Goal: Task Accomplishment & Management: Manage account settings

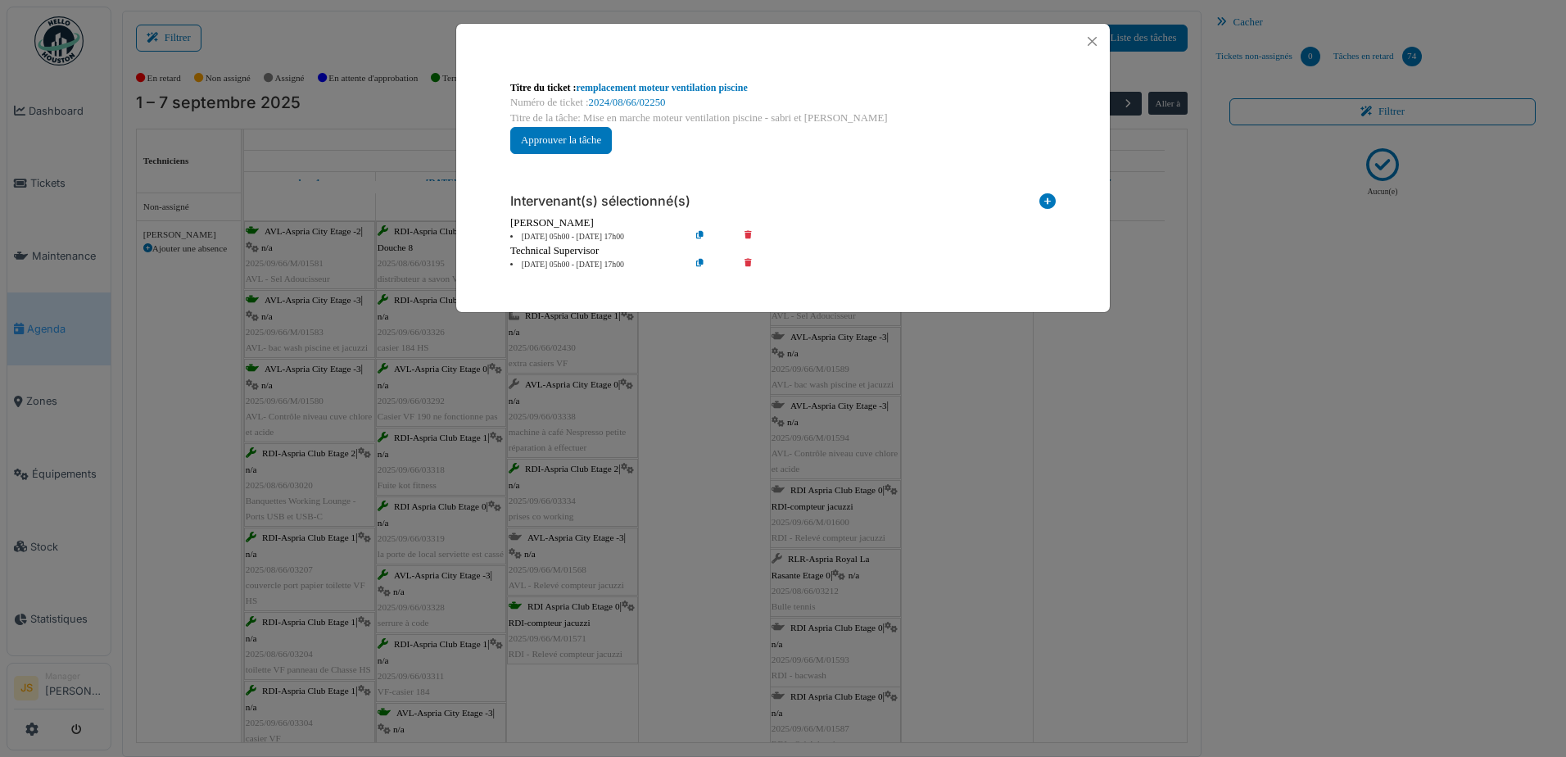
scroll to position [2294, 0]
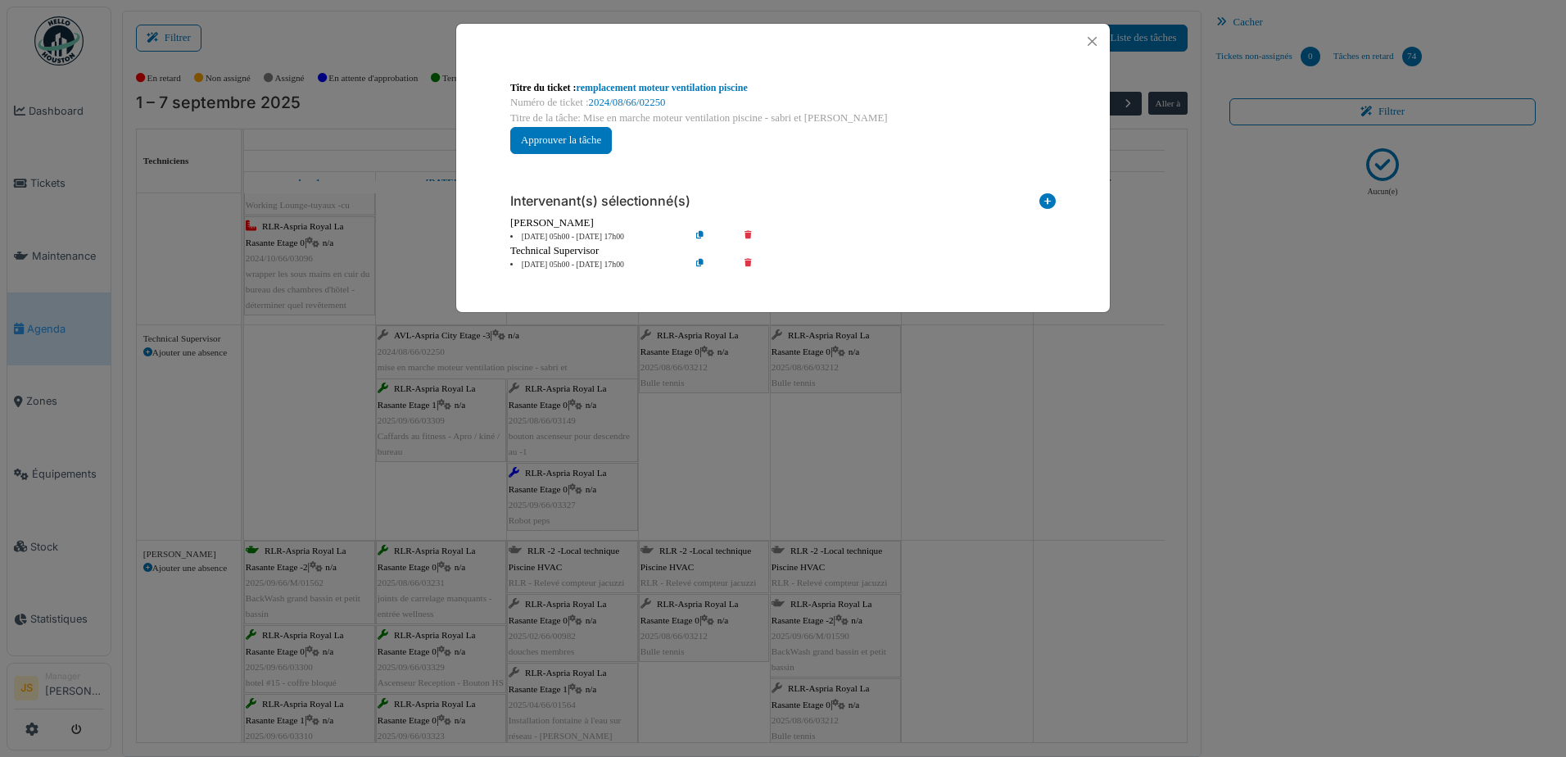
click at [948, 477] on div "**********" at bounding box center [783, 378] width 1566 height 757
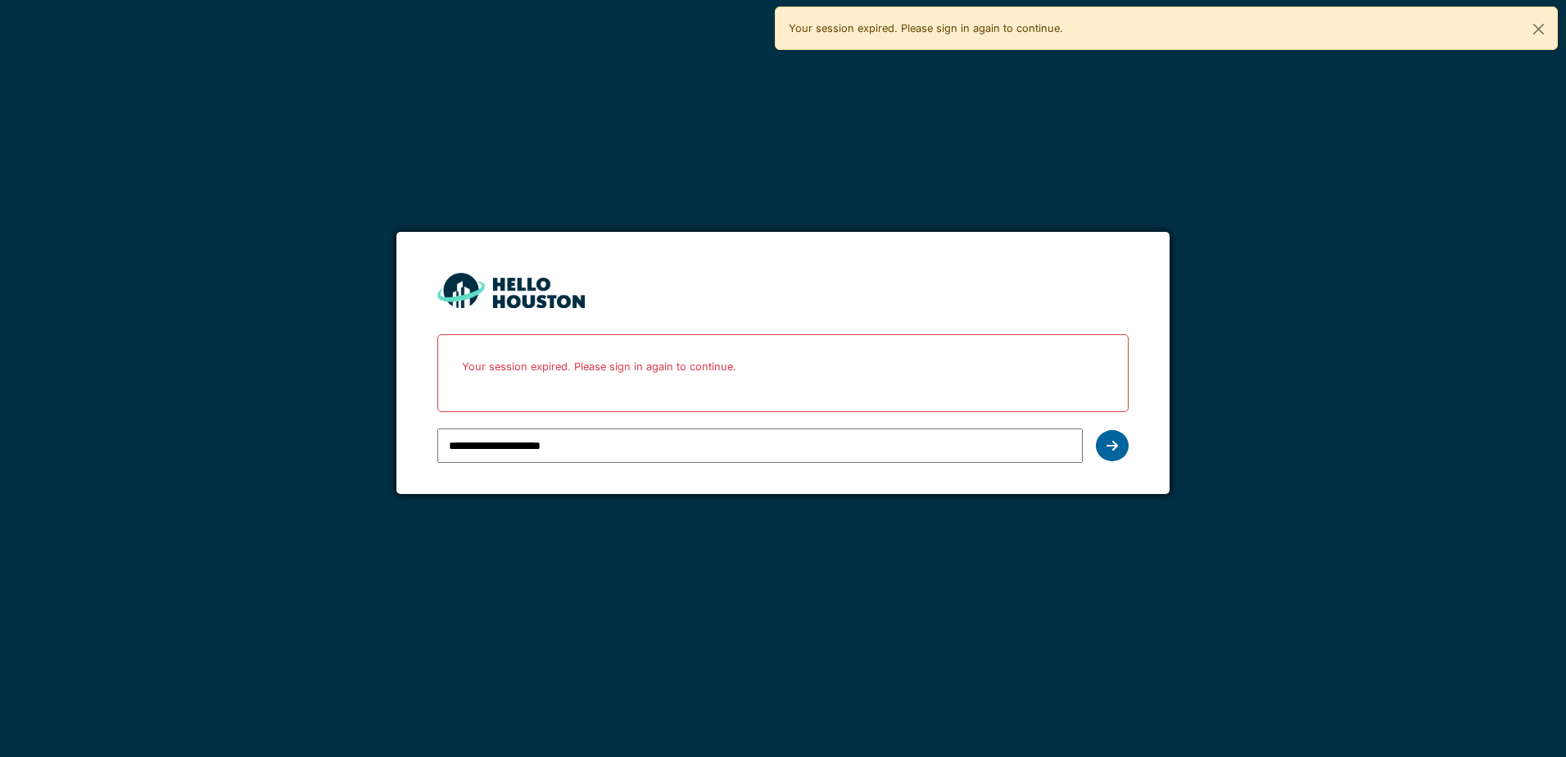
click at [1114, 446] on icon at bounding box center [1112, 445] width 11 height 13
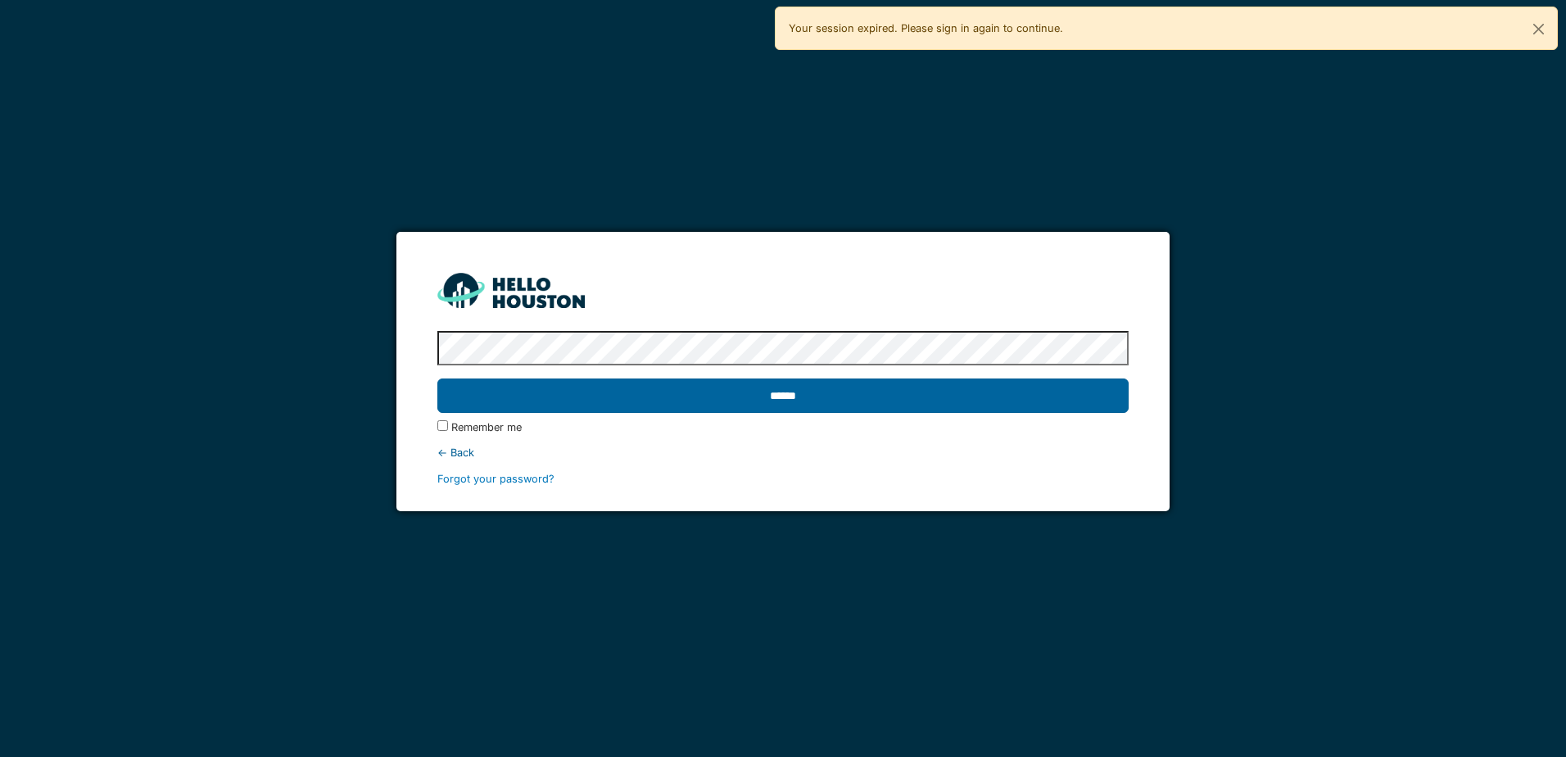
click at [755, 408] on input "******" at bounding box center [782, 395] width 691 height 34
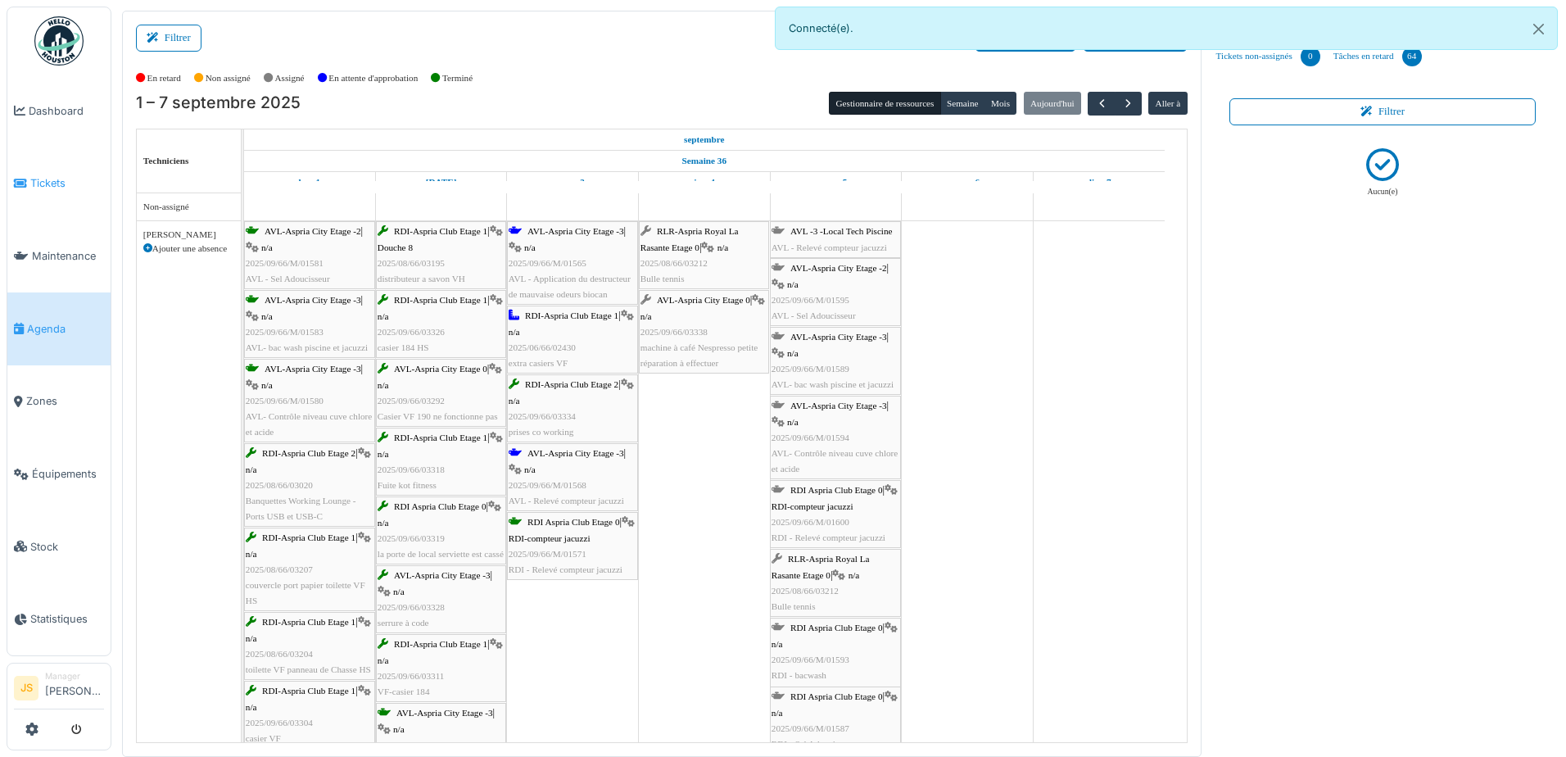
click at [40, 176] on span "Tickets" at bounding box center [67, 183] width 74 height 16
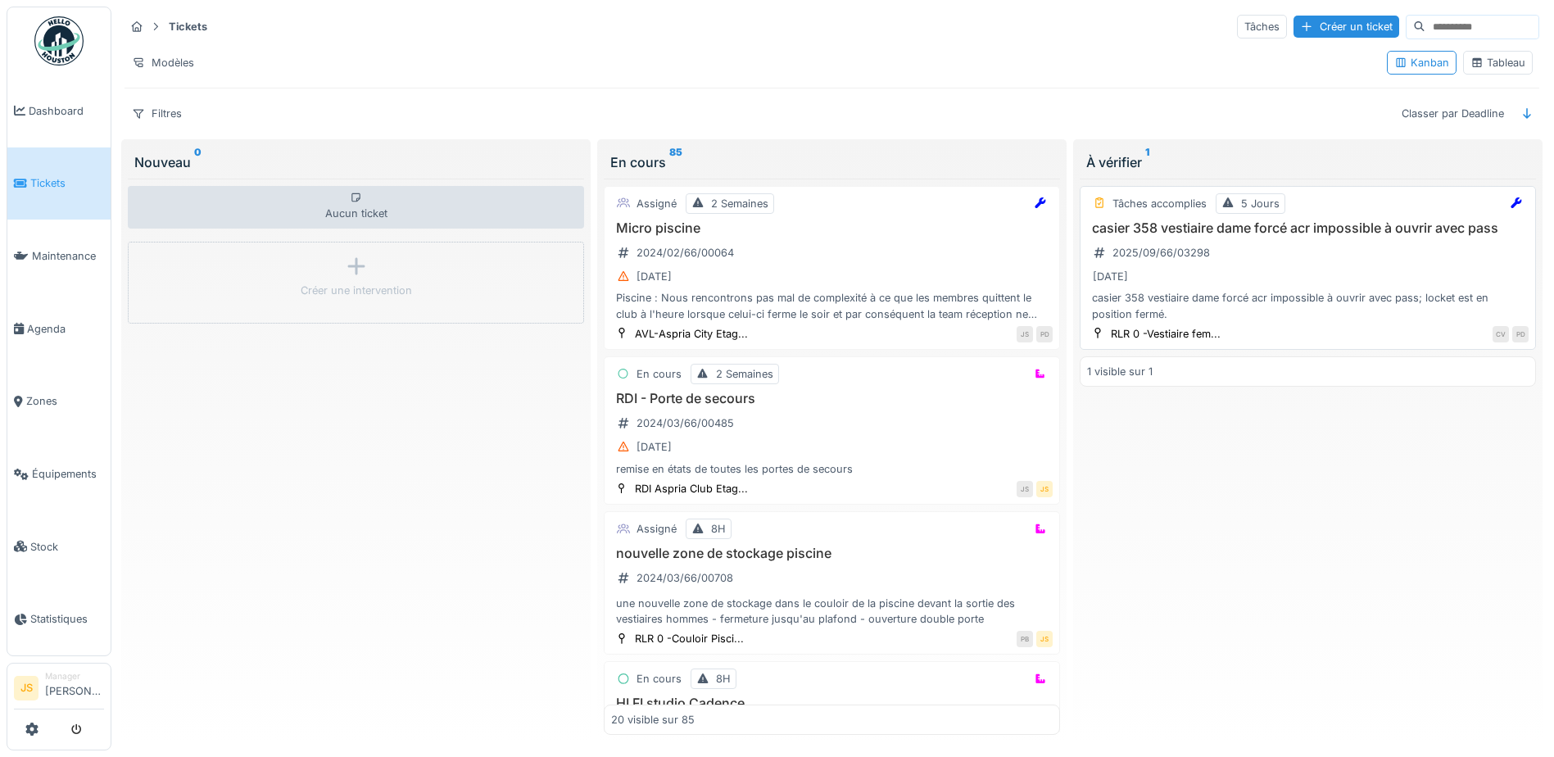
click at [1195, 227] on h3 "casier 358 vestiaire dame forcé acr impossible à ouvrir avec pass" at bounding box center [1308, 228] width 442 height 16
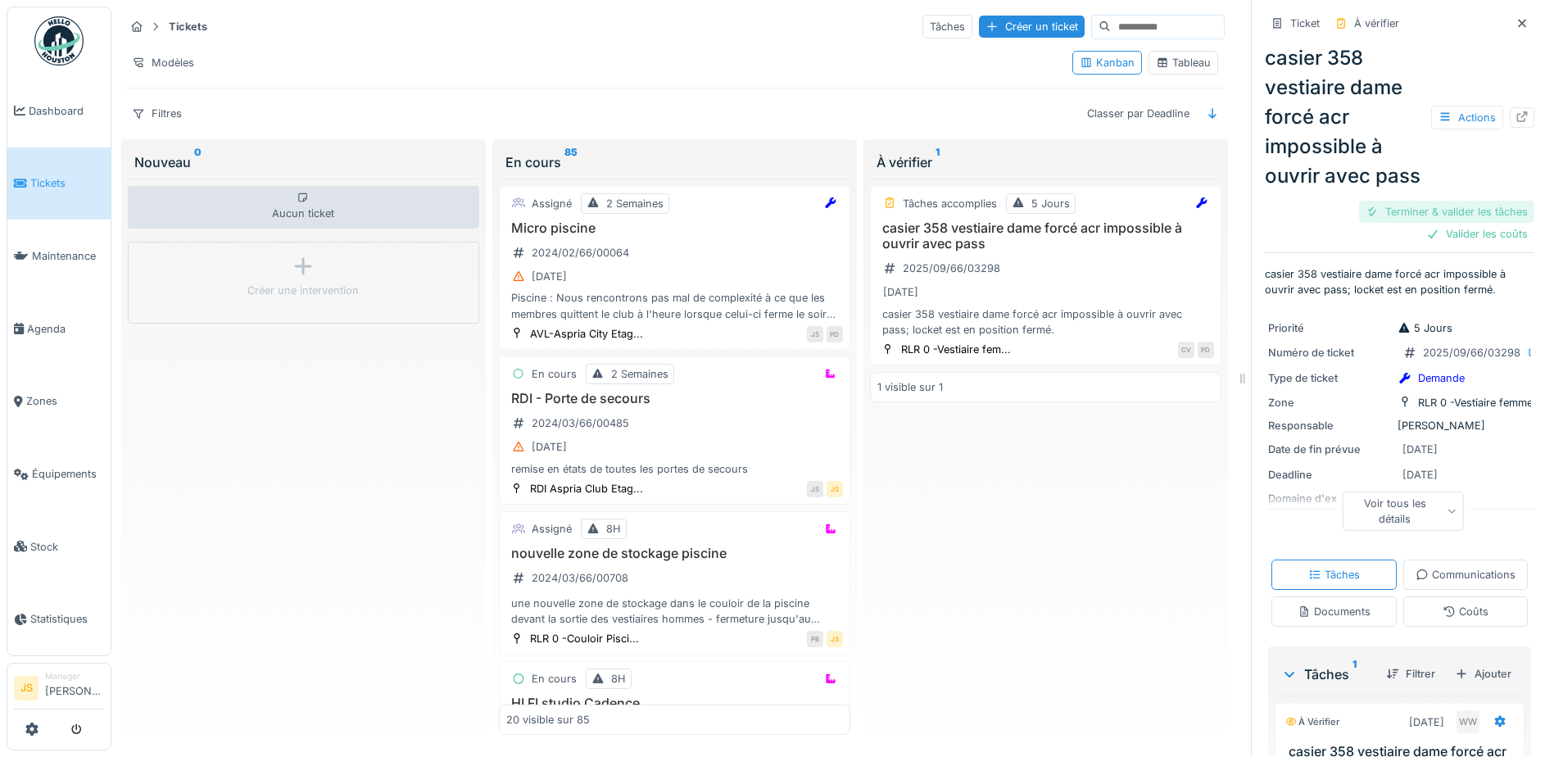
click at [1441, 223] on div "Terminer & valider les tâches" at bounding box center [1446, 212] width 175 height 22
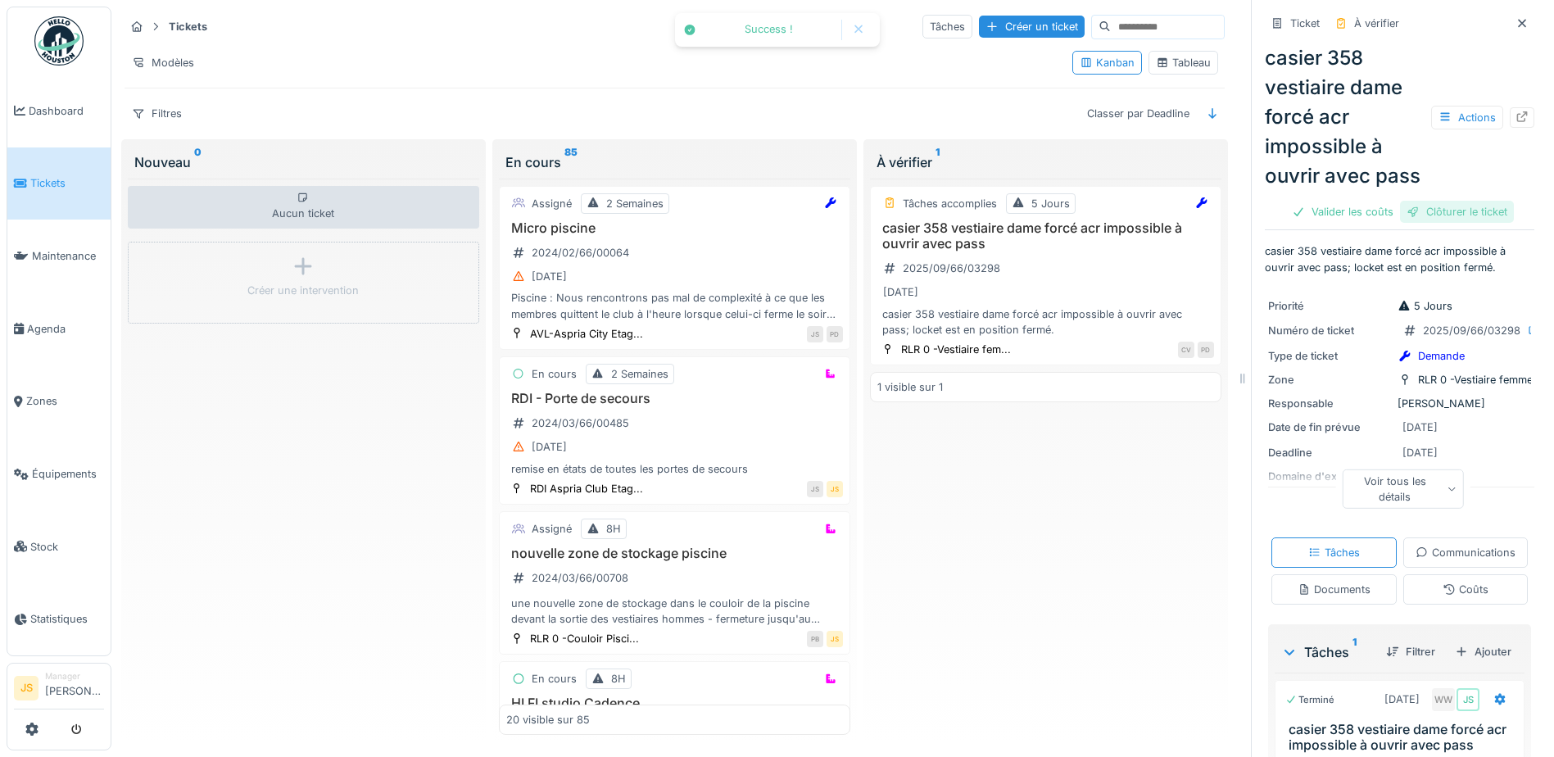
click at [1449, 223] on div "Clôturer le ticket" at bounding box center [1457, 212] width 114 height 22
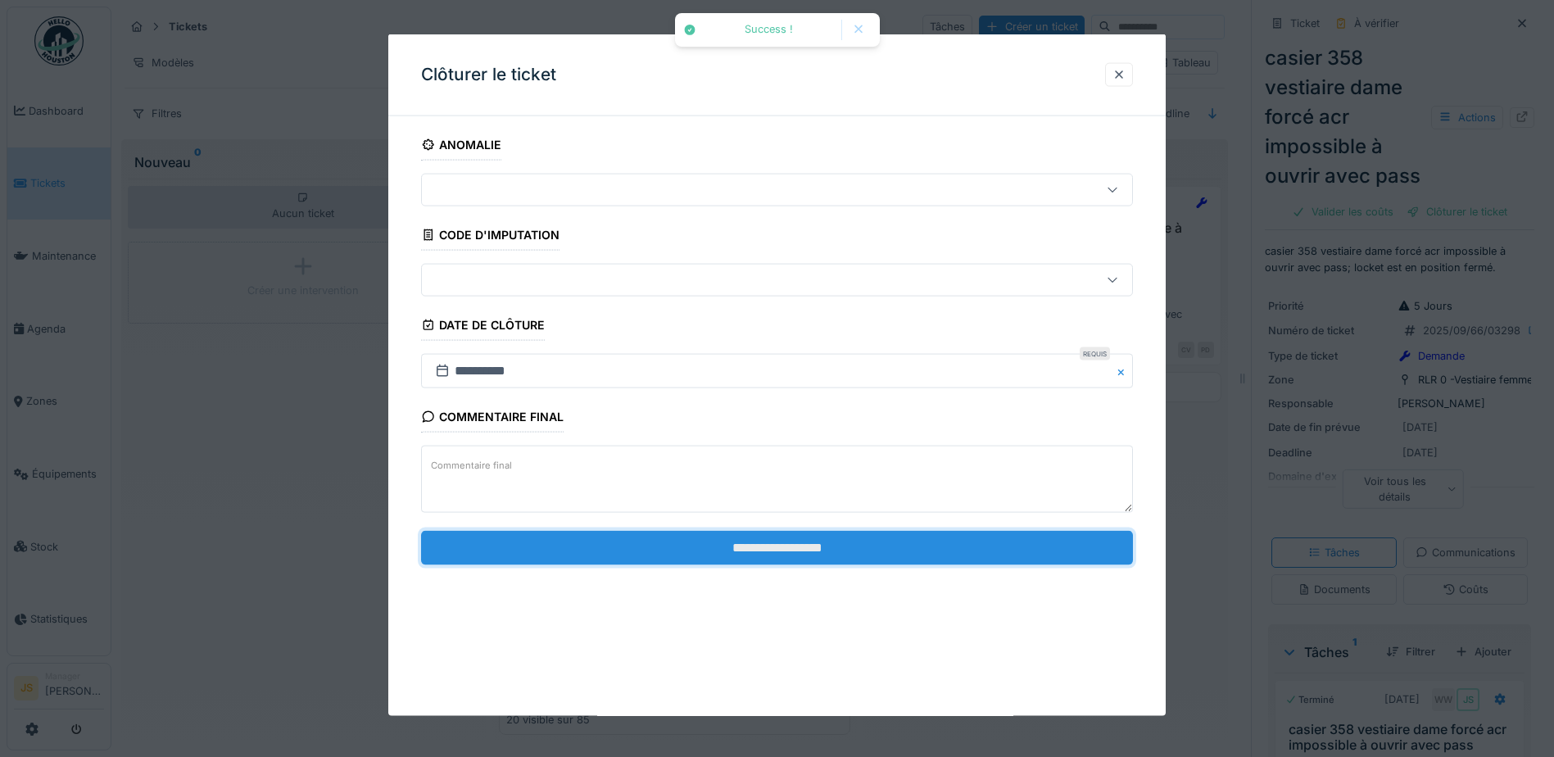
click at [661, 536] on input "**********" at bounding box center [777, 547] width 712 height 34
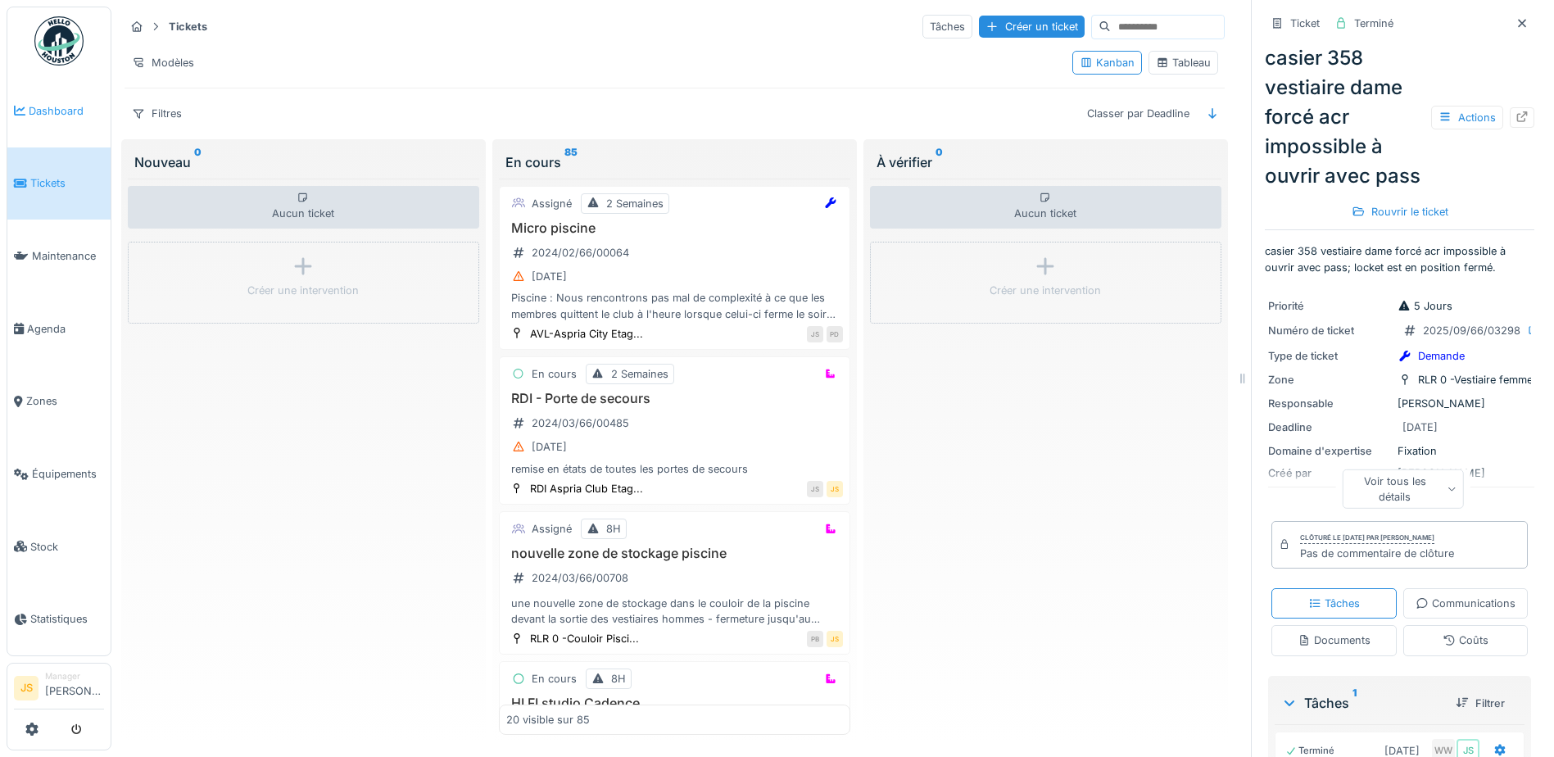
click at [44, 110] on span "Dashboard" at bounding box center [66, 111] width 75 height 16
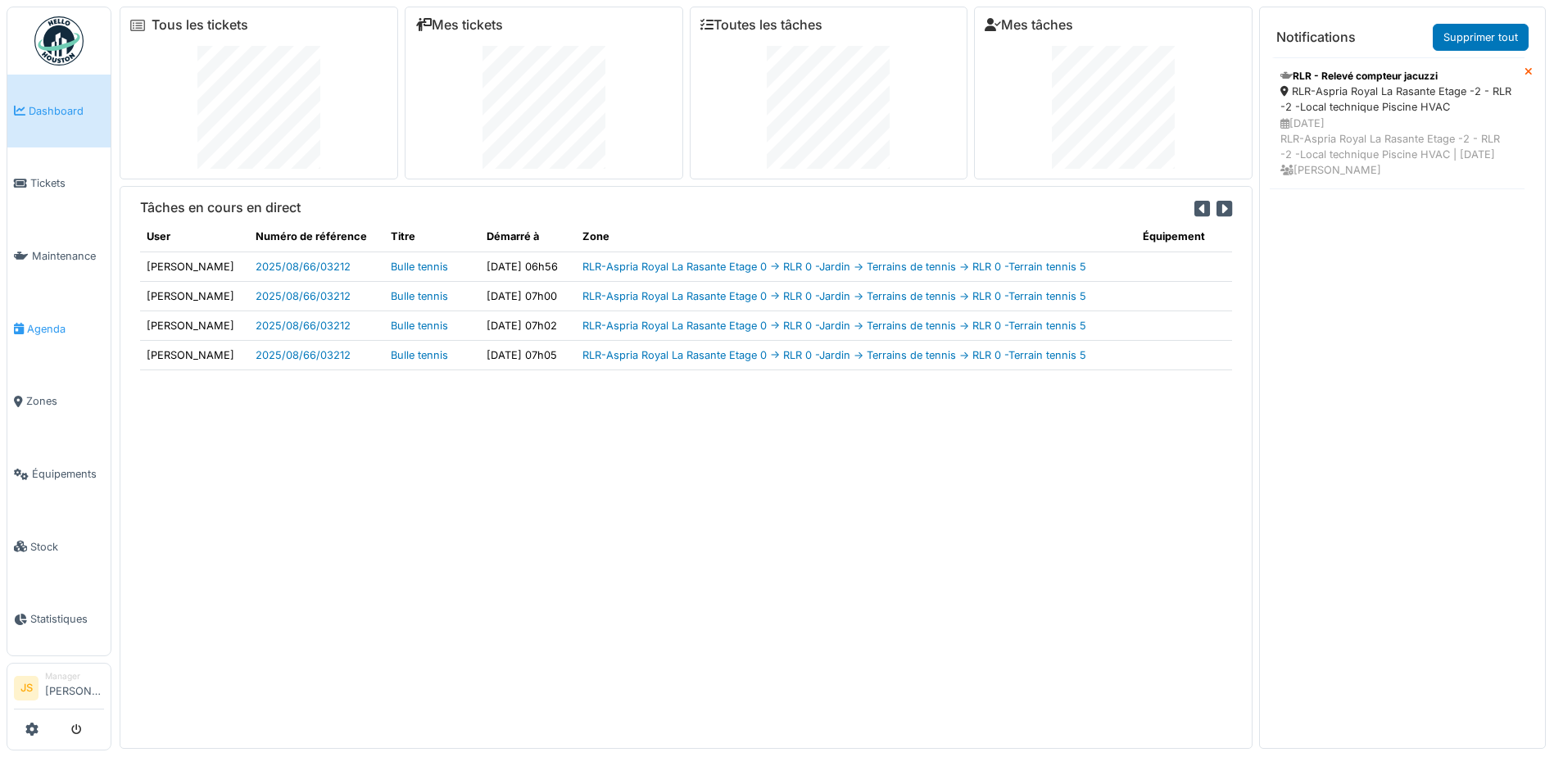
click at [49, 321] on span "Agenda" at bounding box center [65, 329] width 77 height 16
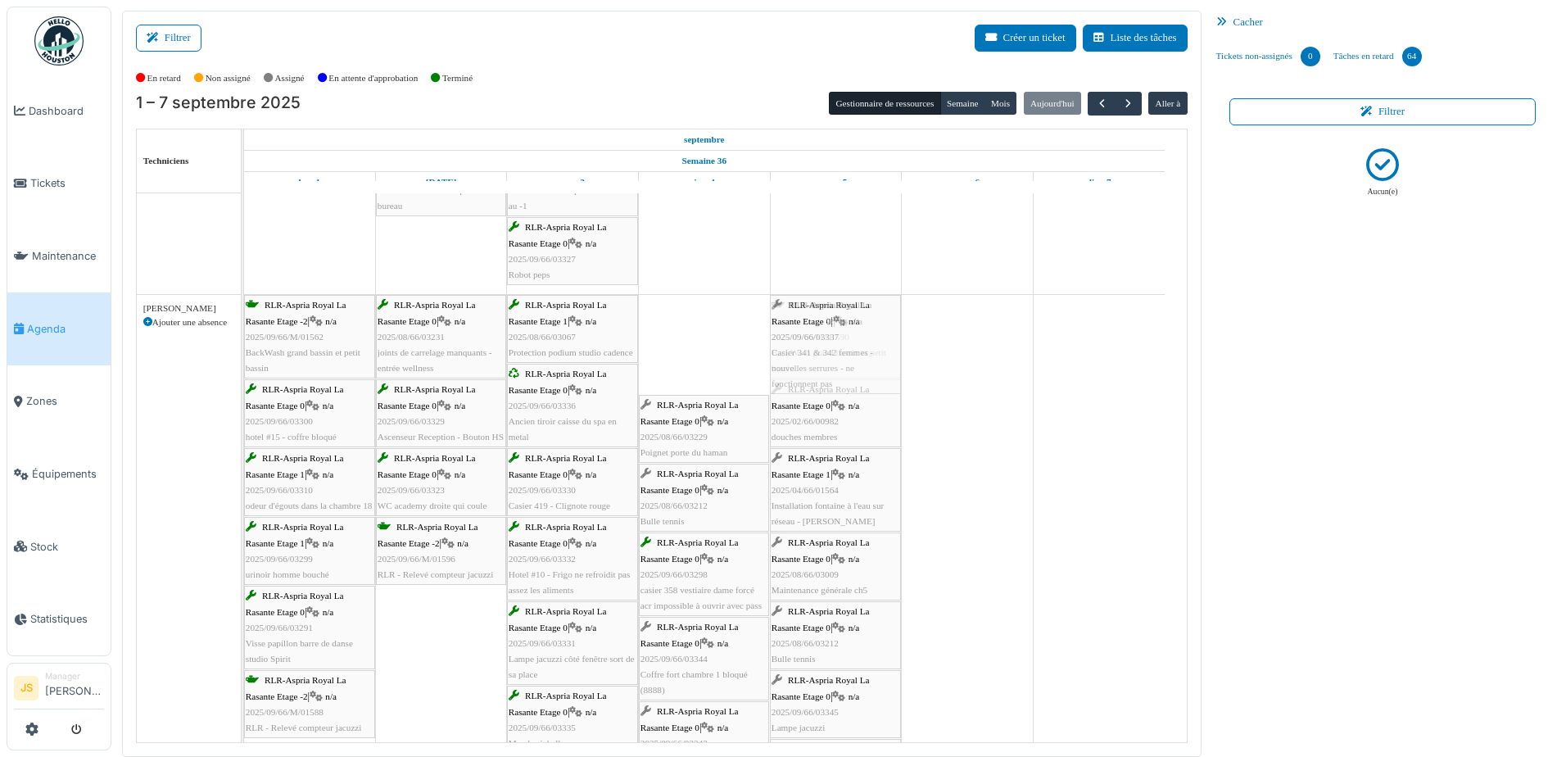
drag, startPoint x: 691, startPoint y: 349, endPoint x: 701, endPoint y: 349, distance: 9.8
click at [244, 354] on div "RLR-Aspria Royal La Rasante Etage -2 | n/a 2025/09/66/M/01562 BackWash grand ba…" at bounding box center [244, 766] width 0 height 943
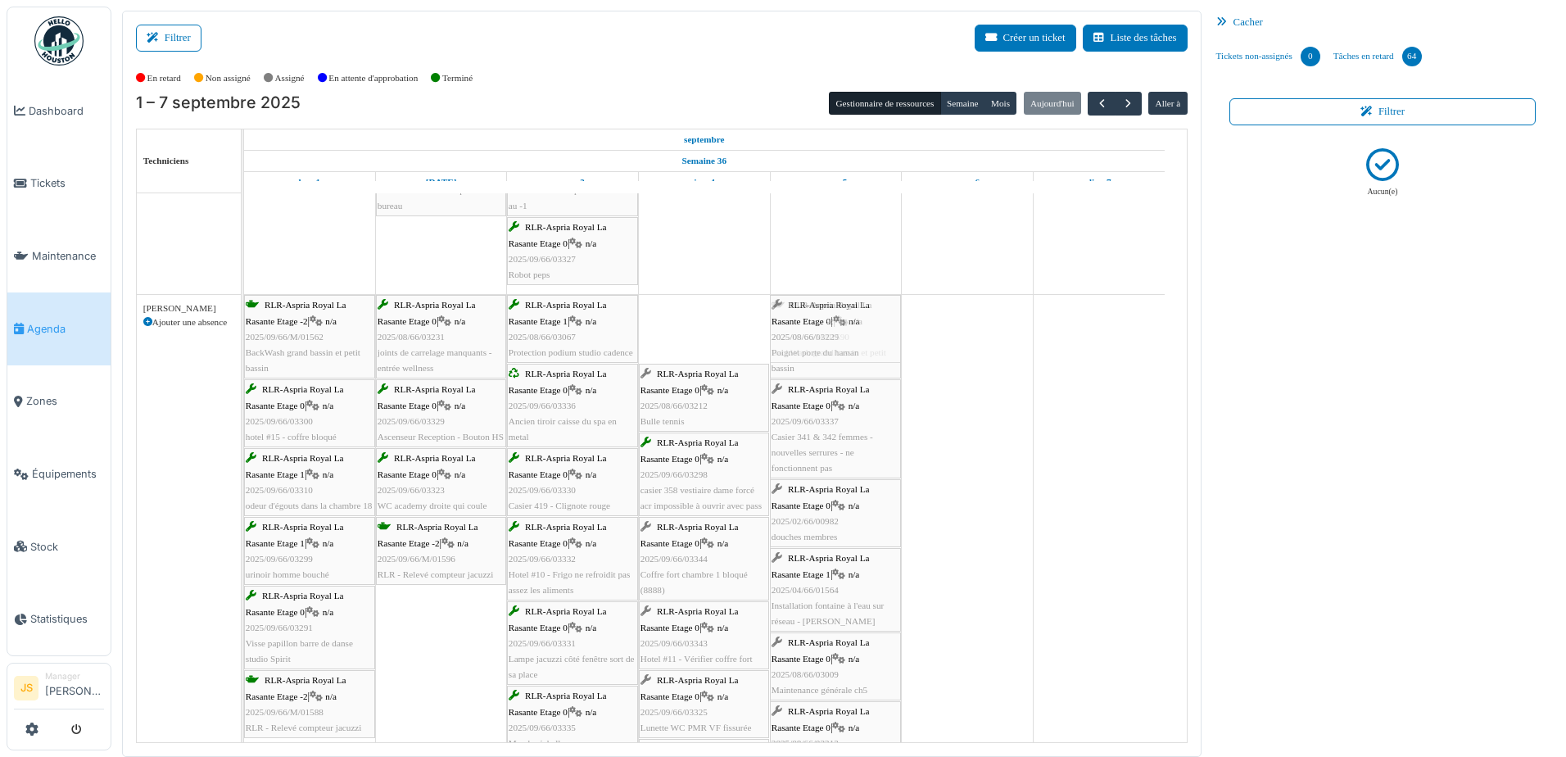
drag, startPoint x: 690, startPoint y: 339, endPoint x: 803, endPoint y: 339, distance: 113.0
click at [244, 339] on div "RLR-Aspria Royal La Rasante Etage -2 | n/a 2025/09/66/M/01562 BackWash grand ba…" at bounding box center [244, 766] width 0 height 943
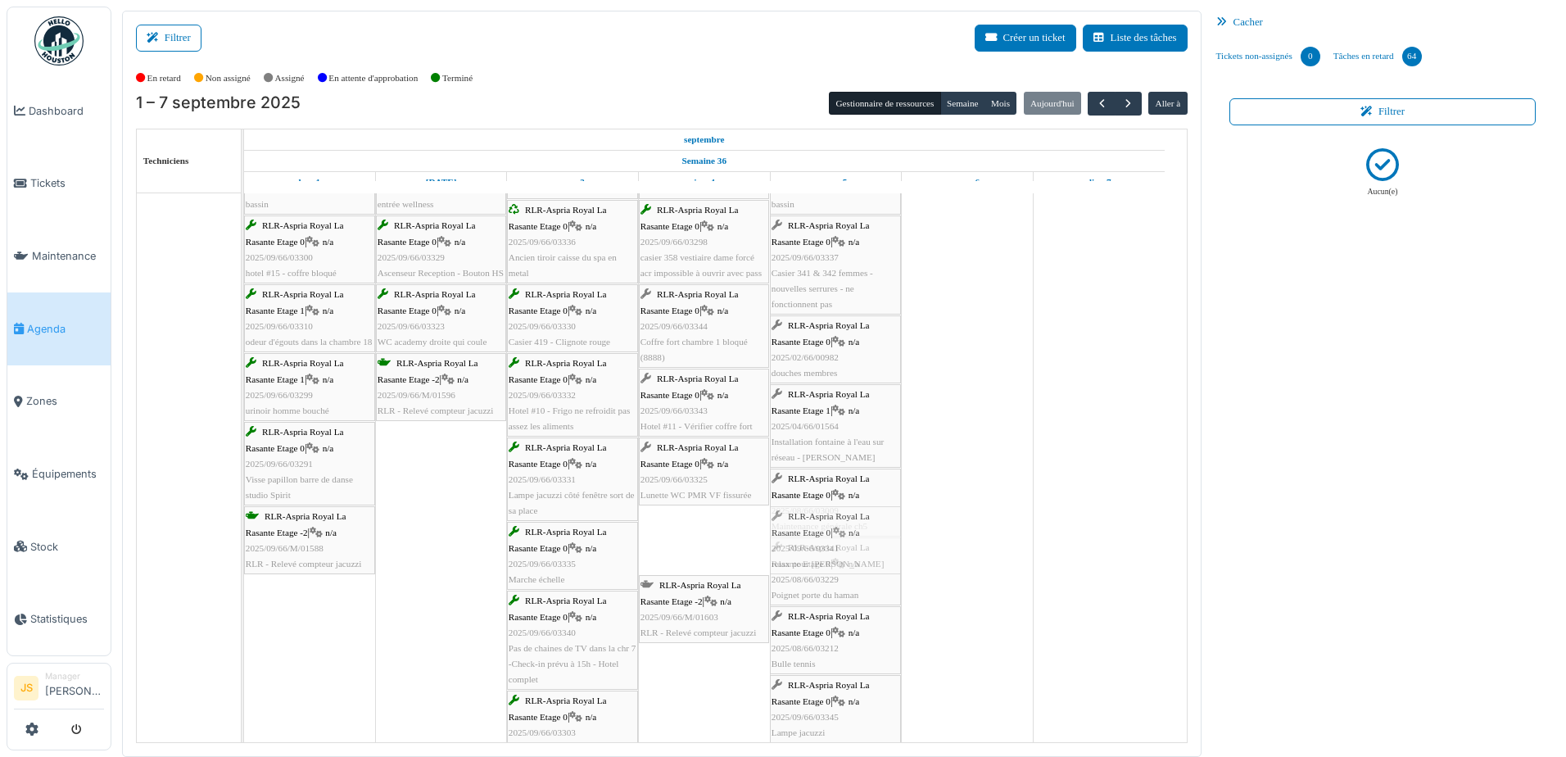
drag, startPoint x: 724, startPoint y: 540, endPoint x: 795, endPoint y: 540, distance: 71.3
click at [244, 540] on div "RLR-Aspria Royal La Rasante Etage -2 | n/a 2025/09/66/M/01562 BackWash grand ba…" at bounding box center [244, 602] width 0 height 943
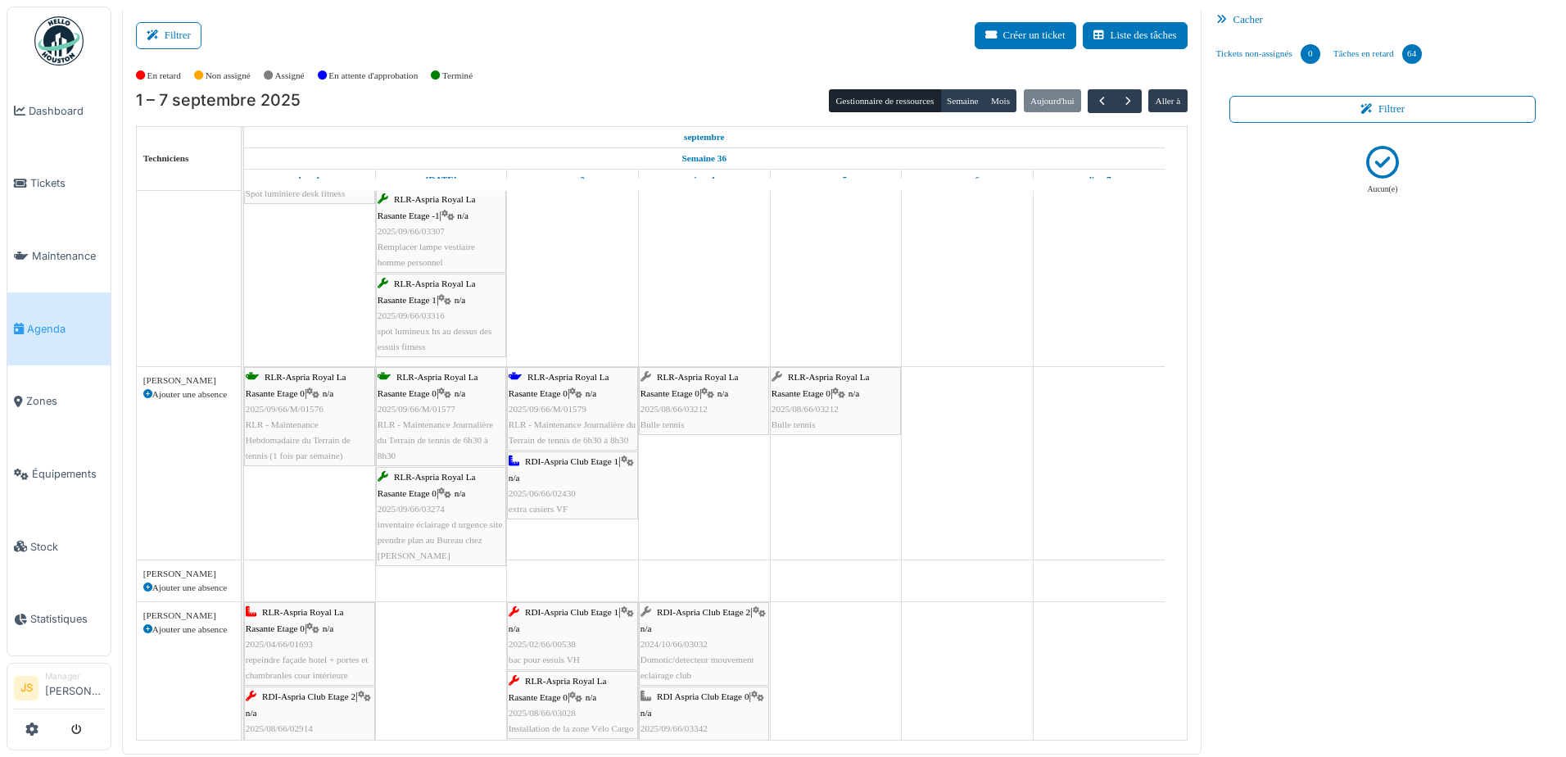
scroll to position [1682, 0]
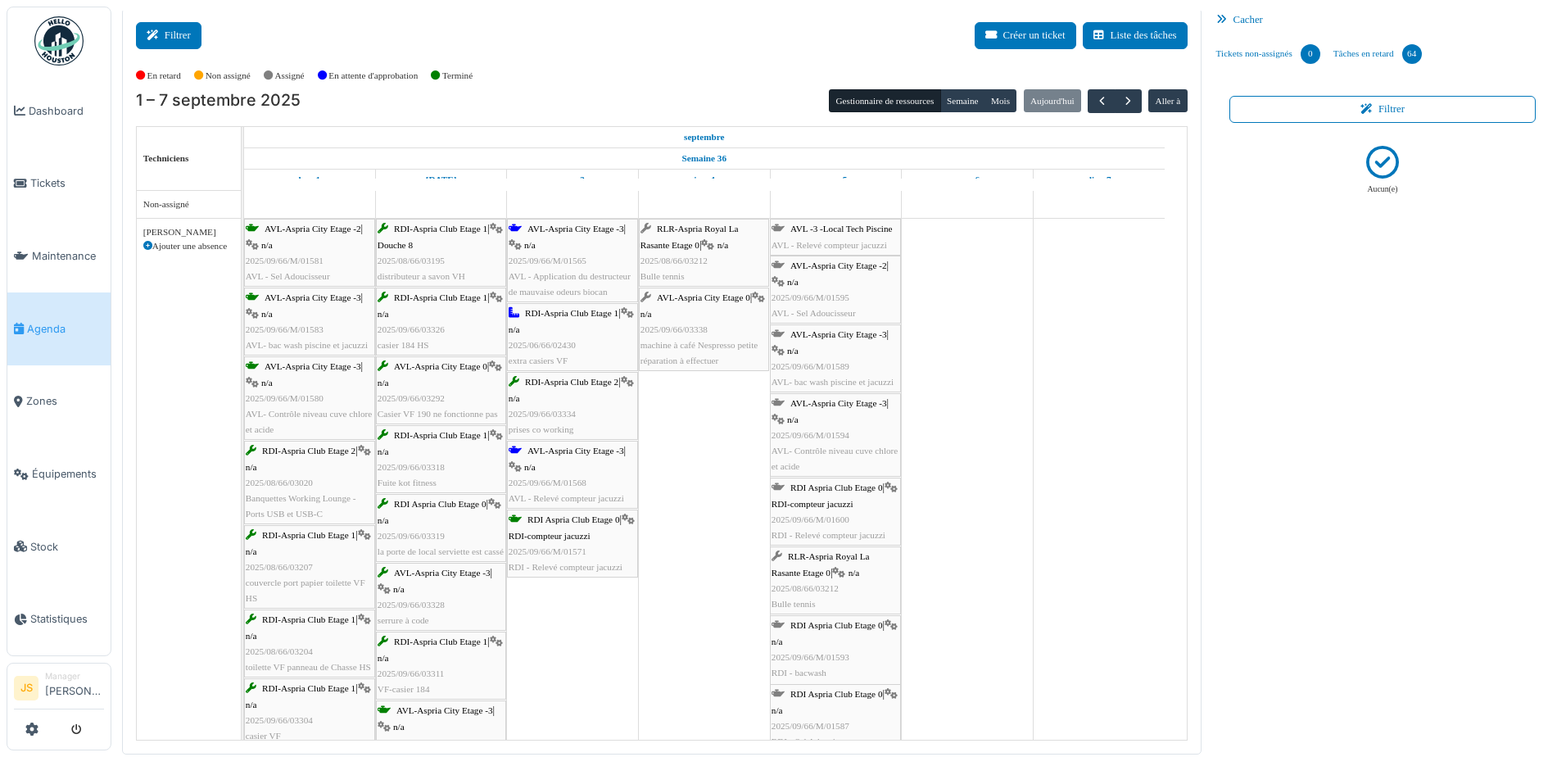
drag, startPoint x: 152, startPoint y: 34, endPoint x: 176, endPoint y: 33, distance: 23.8
click at [152, 34] on icon at bounding box center [156, 35] width 18 height 11
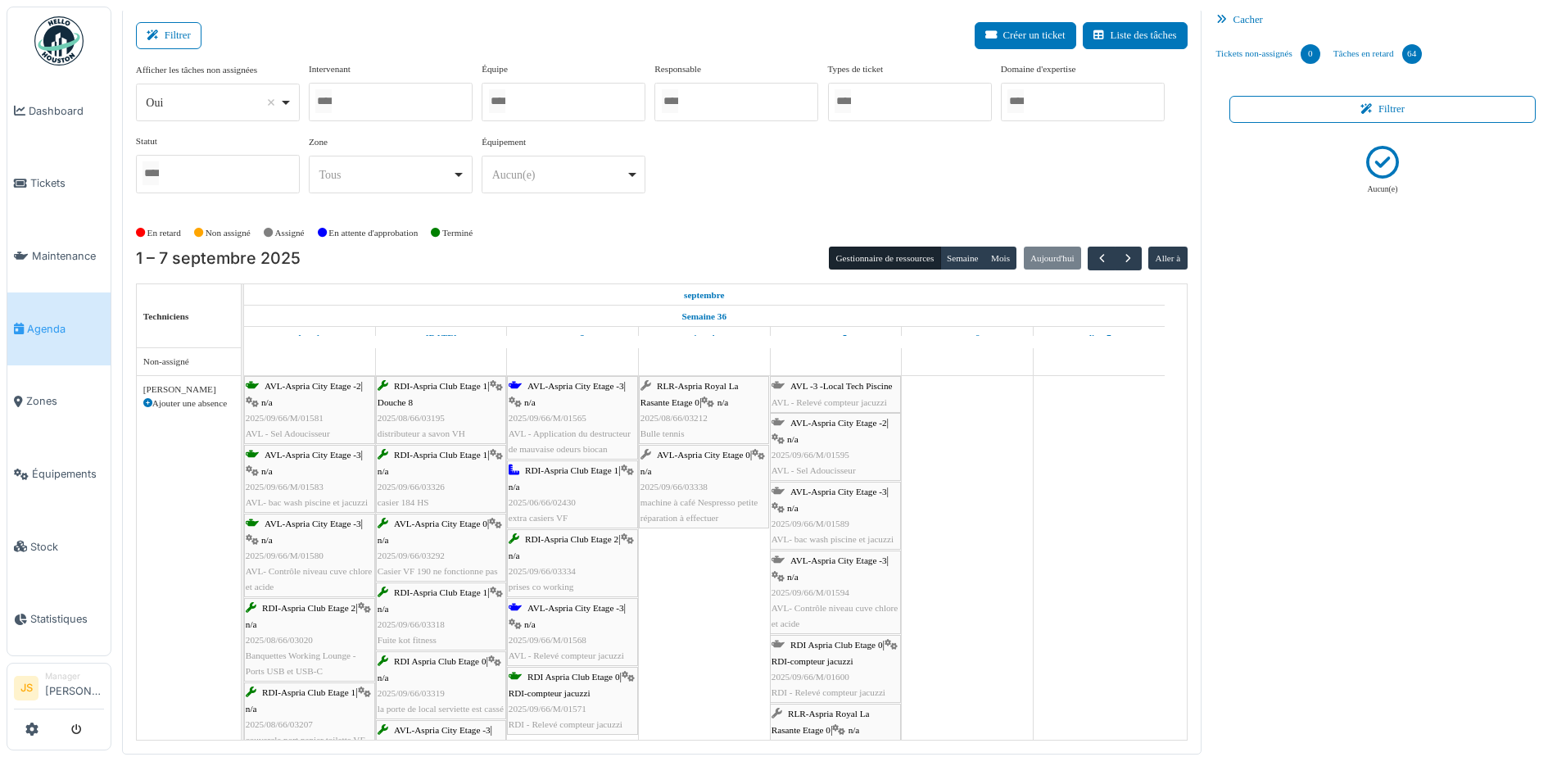
click at [901, 105] on div at bounding box center [910, 102] width 164 height 38
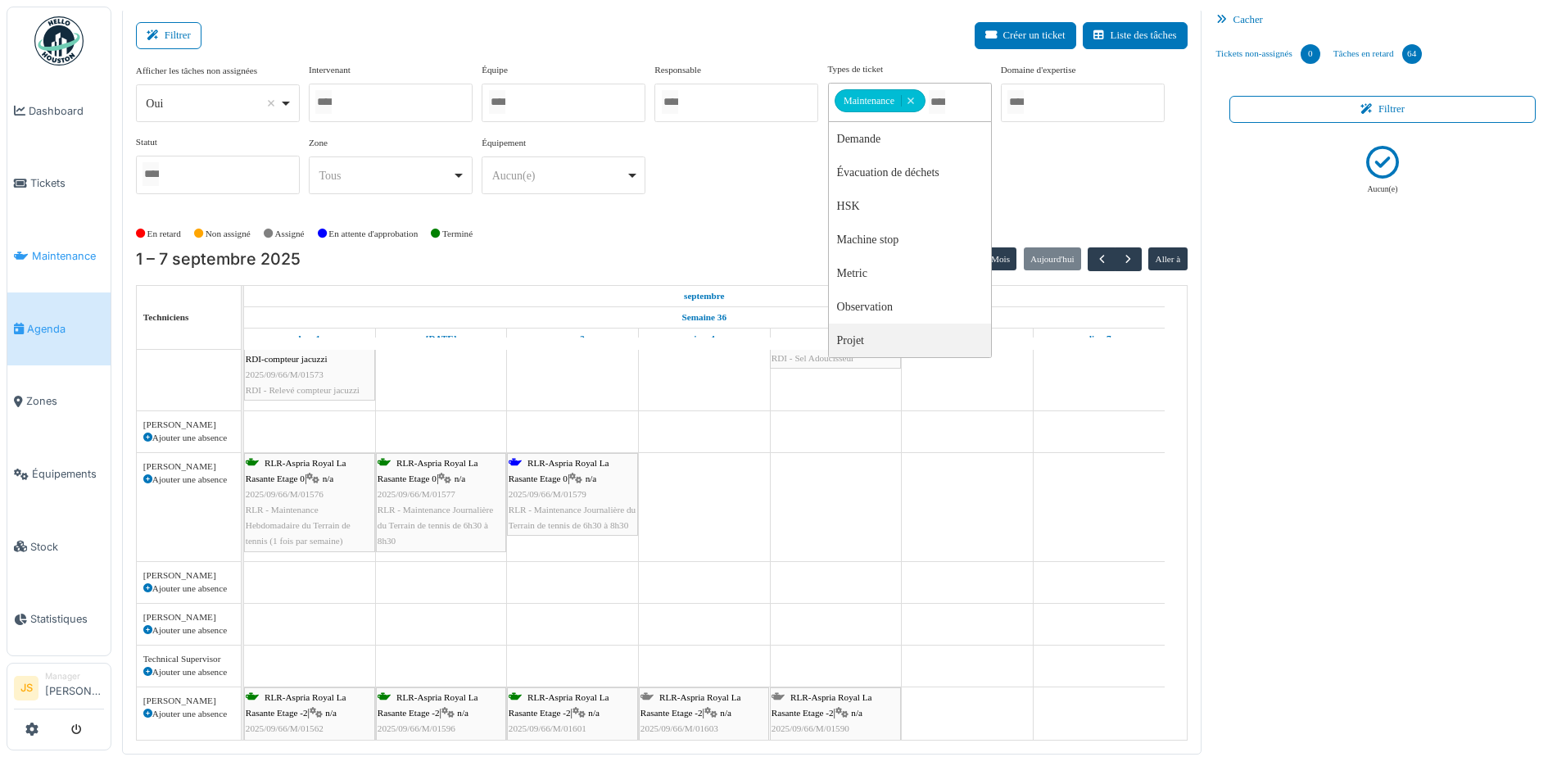
click at [60, 251] on span "Maintenance" at bounding box center [68, 256] width 72 height 16
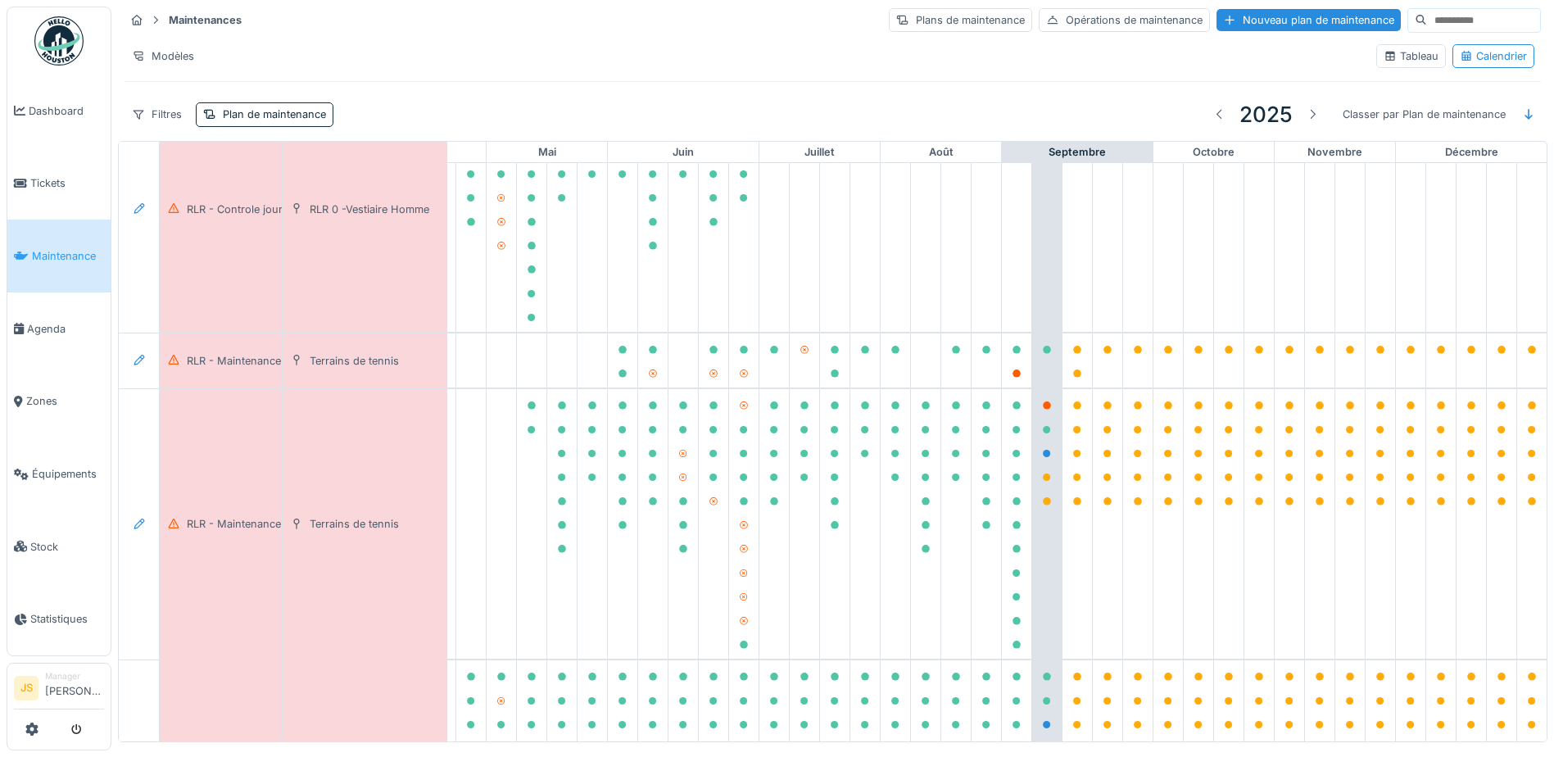
scroll to position [1745, 543]
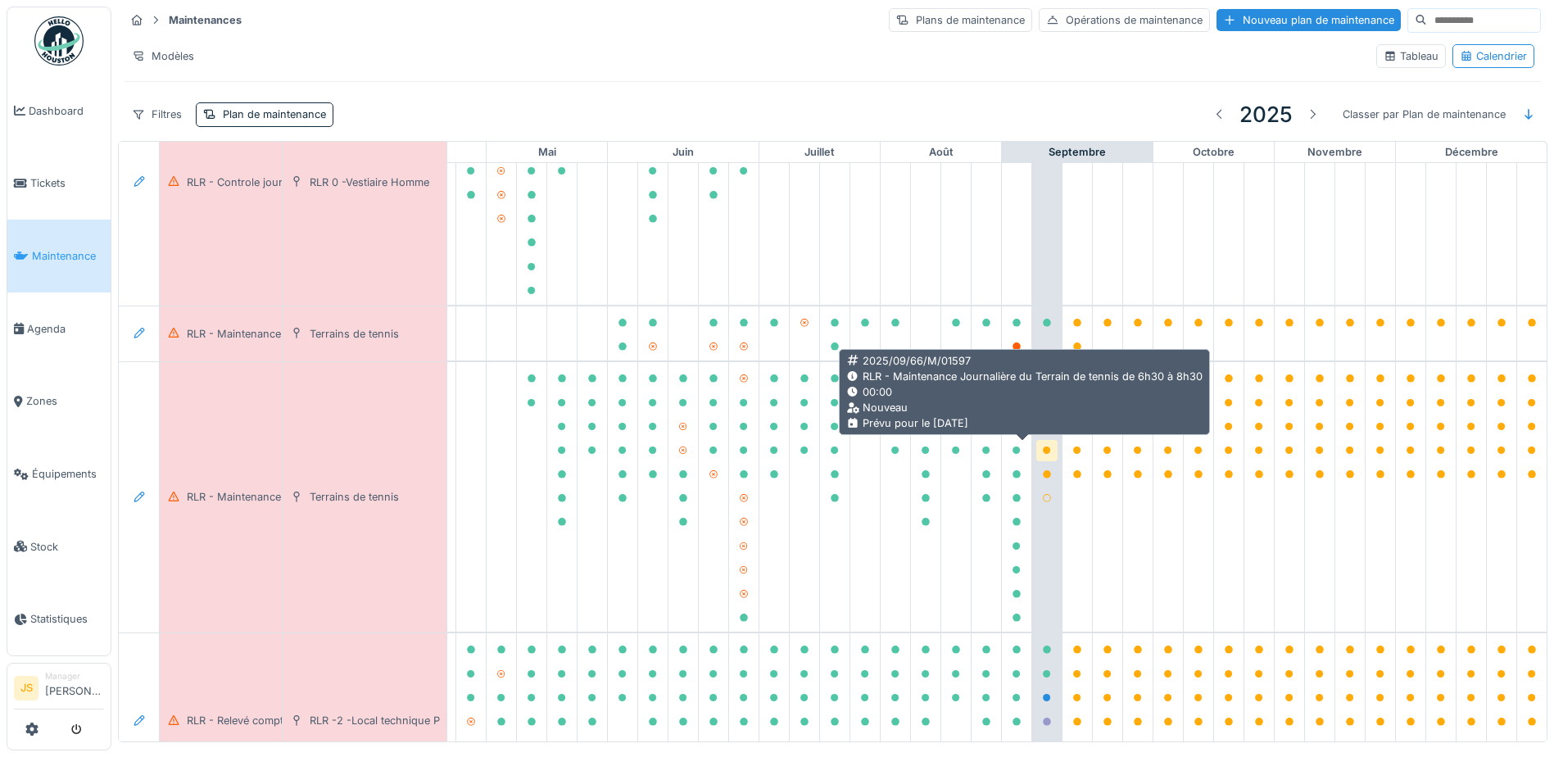
click at [1043, 450] on icon at bounding box center [1047, 450] width 8 height 8
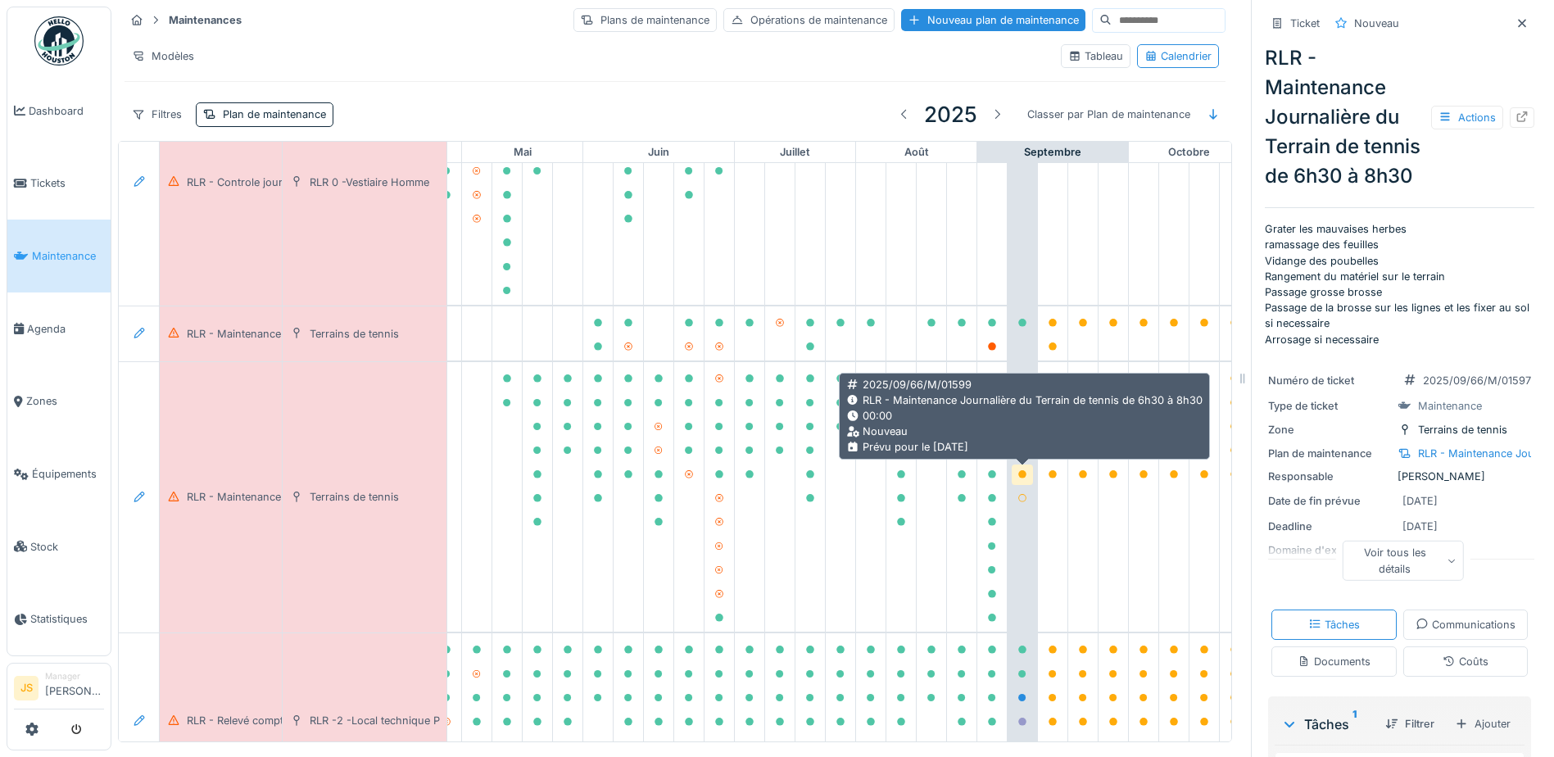
click at [1022, 471] on icon at bounding box center [1022, 474] width 8 height 8
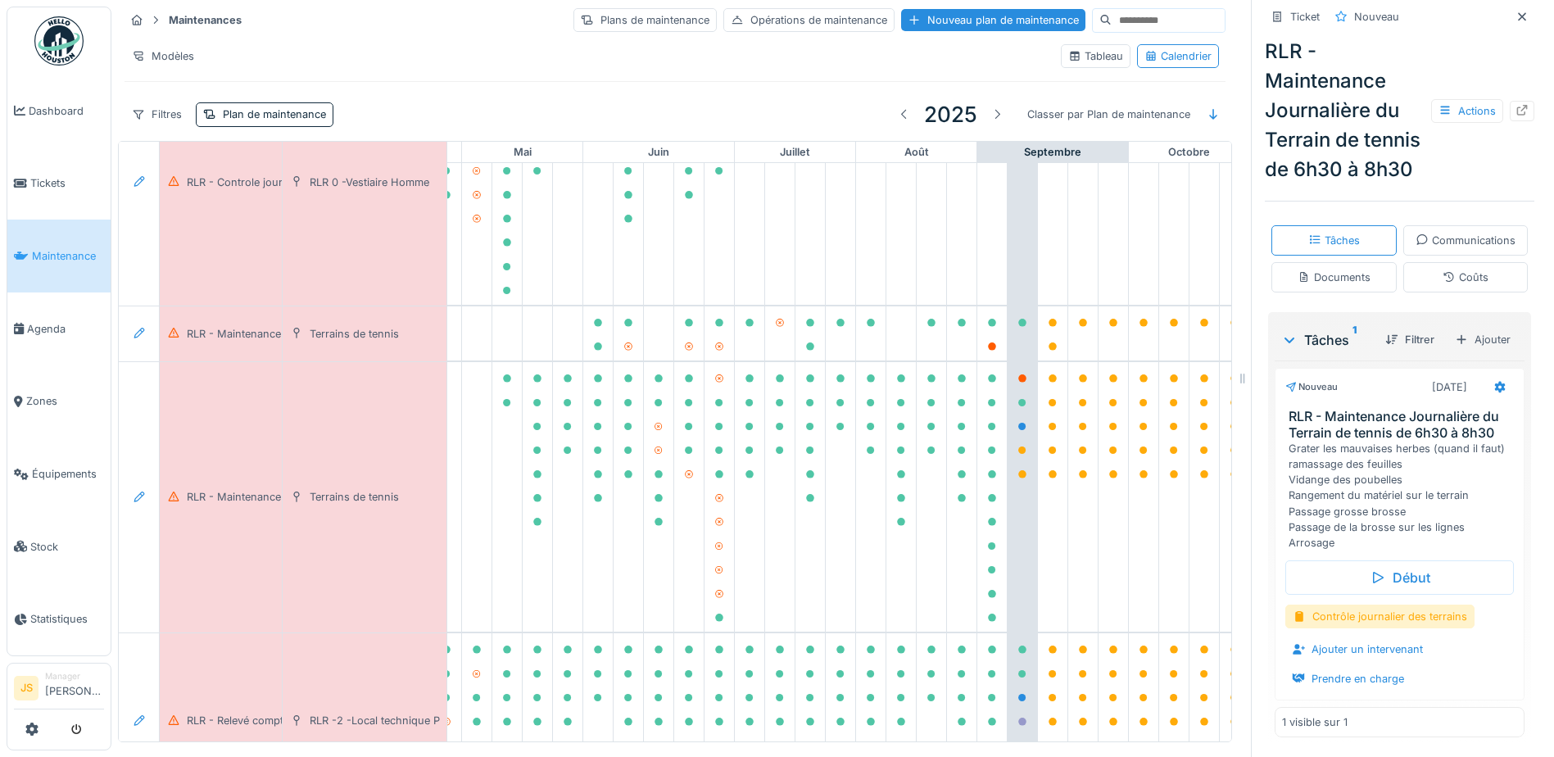
scroll to position [505, 0]
click at [1304, 646] on div "Ajouter un intervenant" at bounding box center [1357, 649] width 144 height 22
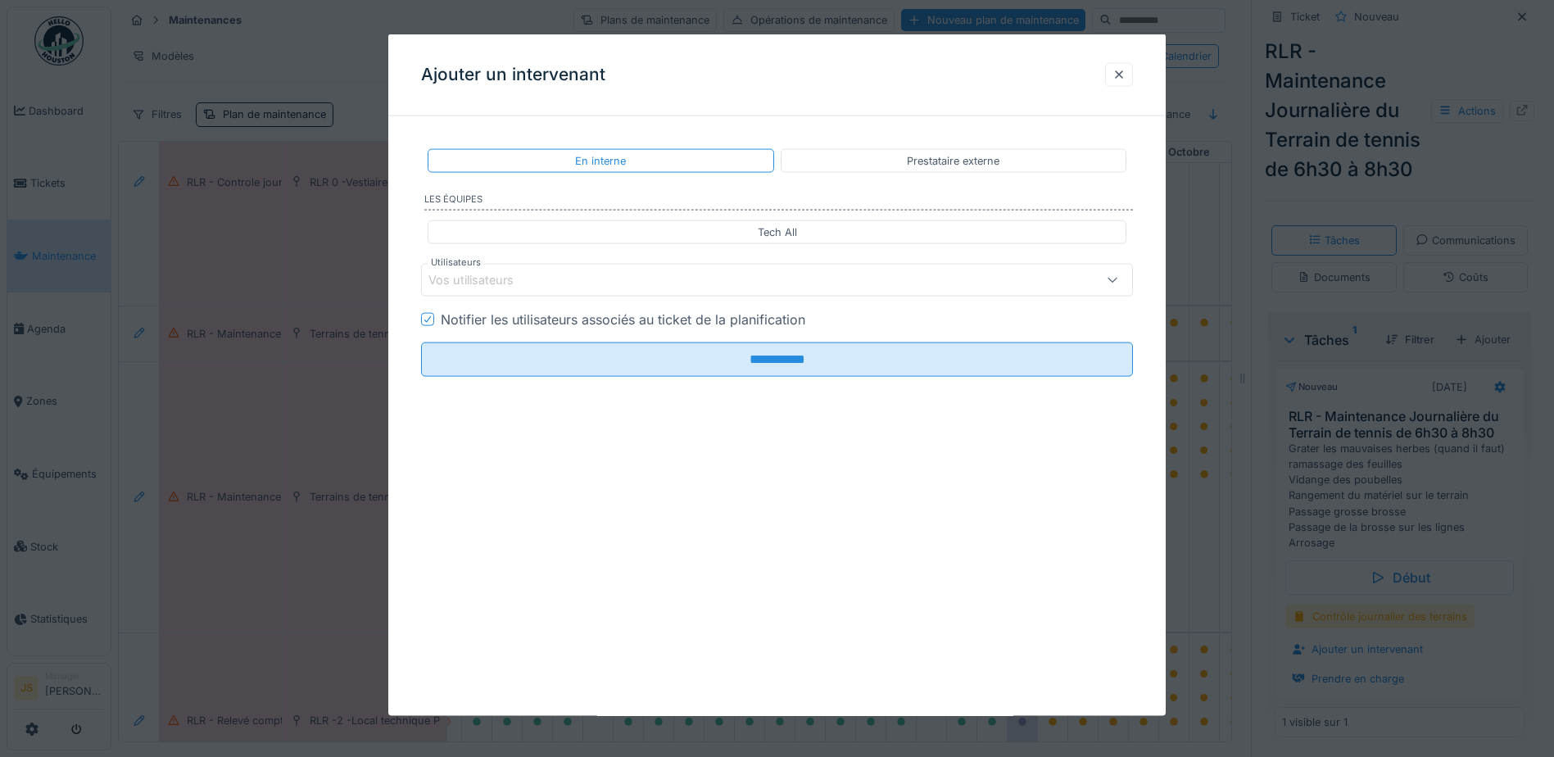
click at [484, 284] on div "Vos utilisateurs" at bounding box center [482, 280] width 108 height 18
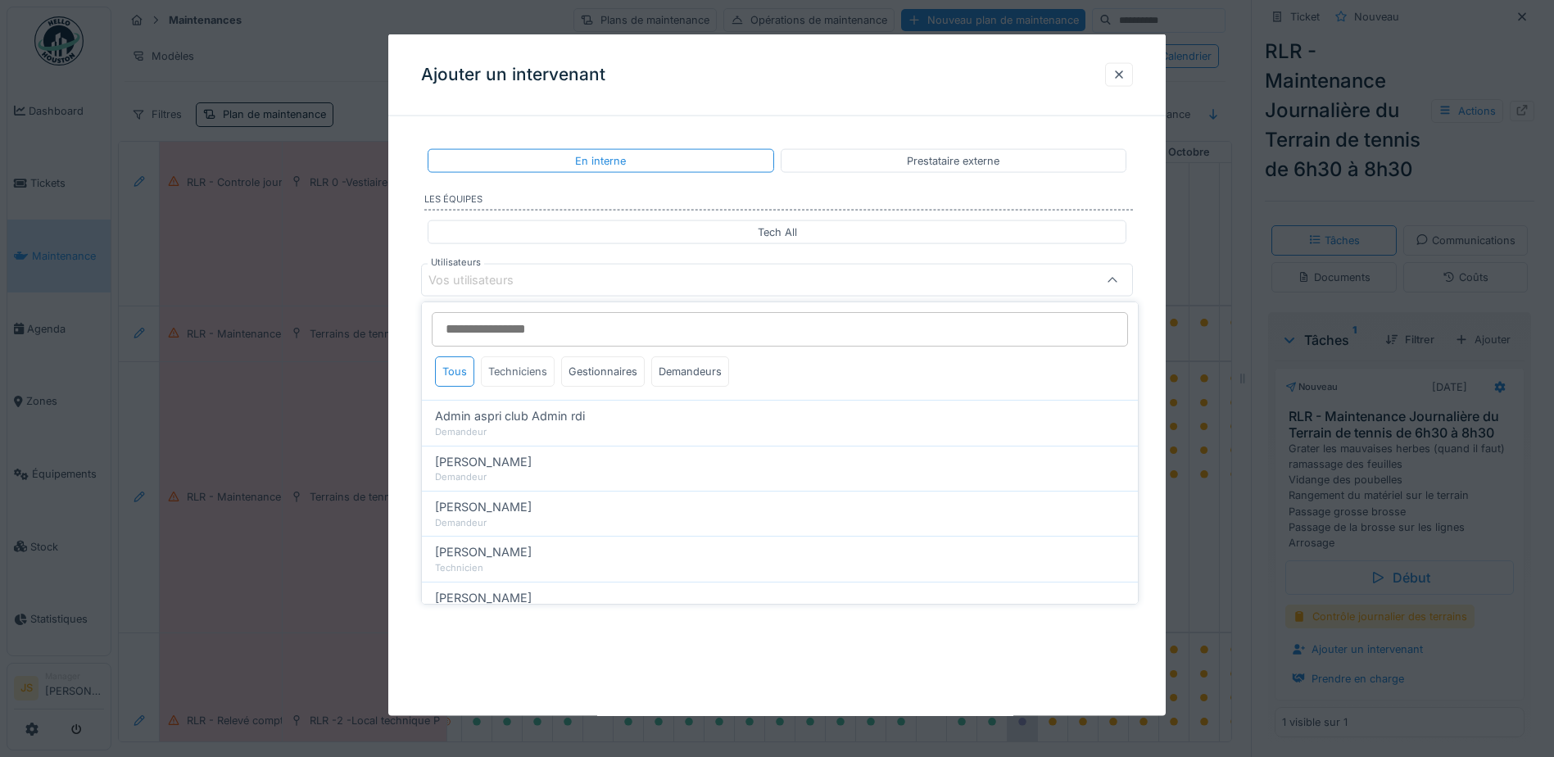
click at [518, 372] on div "Techniciens" at bounding box center [518, 371] width 74 height 30
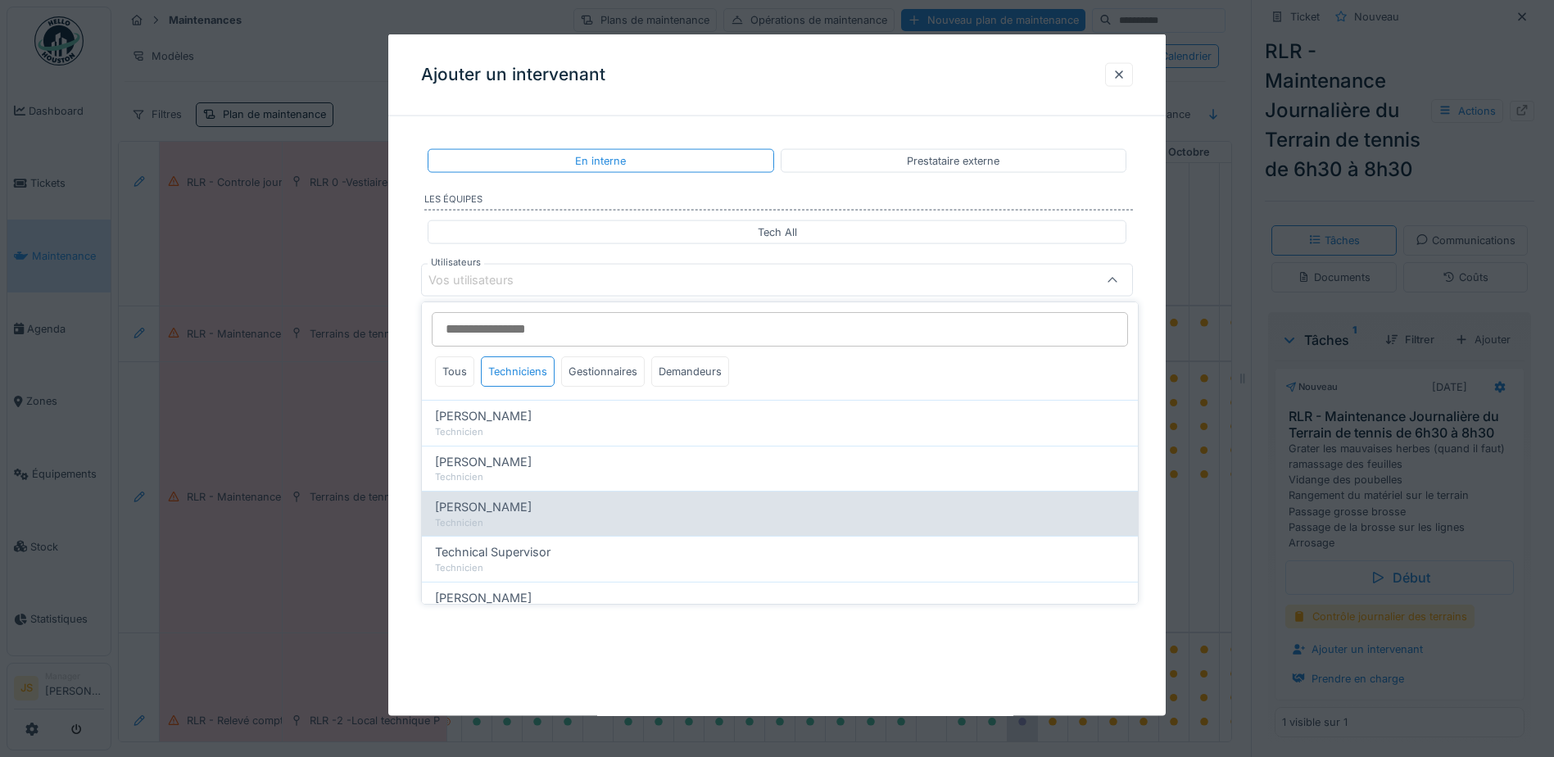
click at [508, 514] on span "[PERSON_NAME]" at bounding box center [483, 507] width 97 height 18
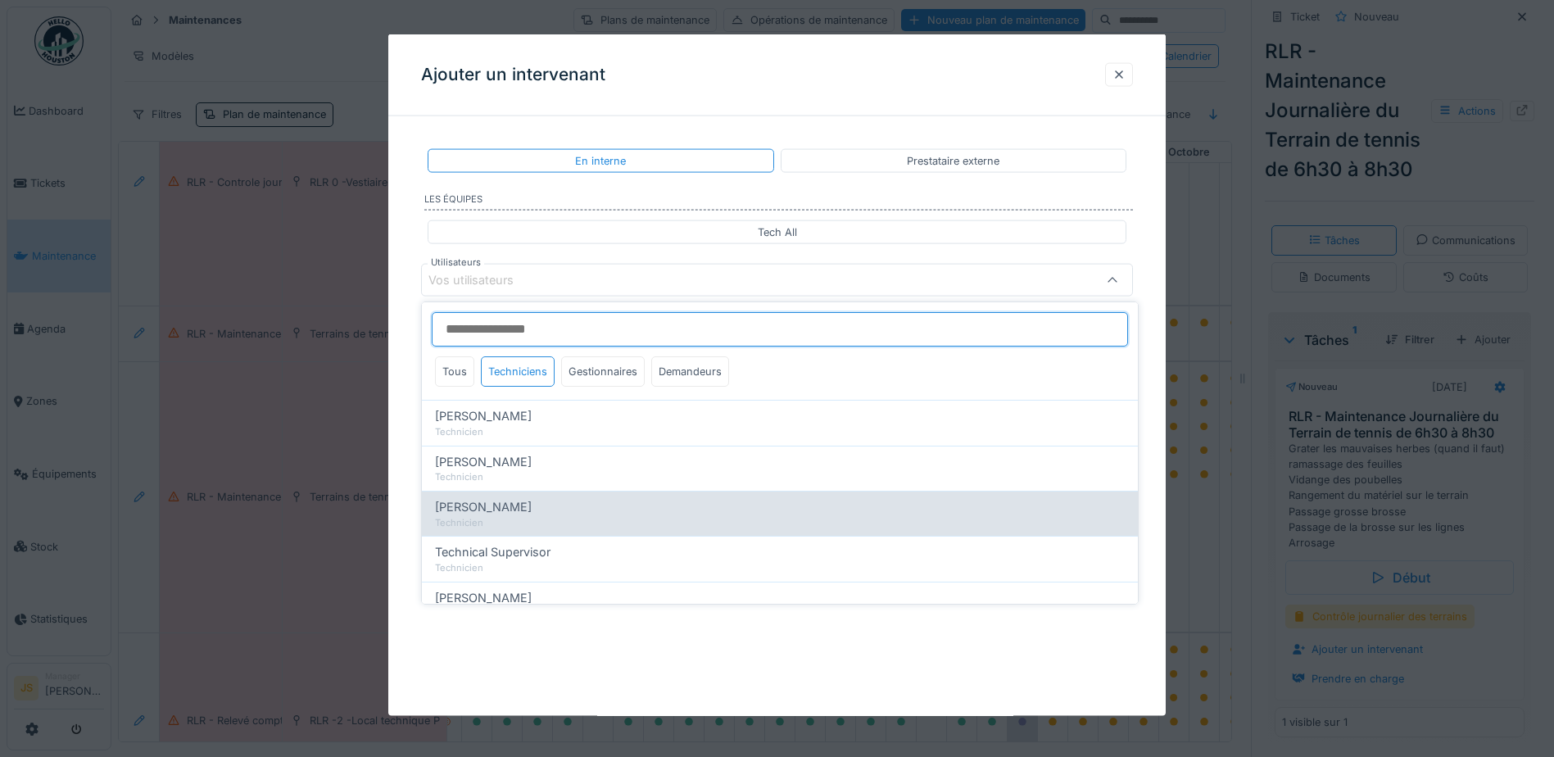
type input "*****"
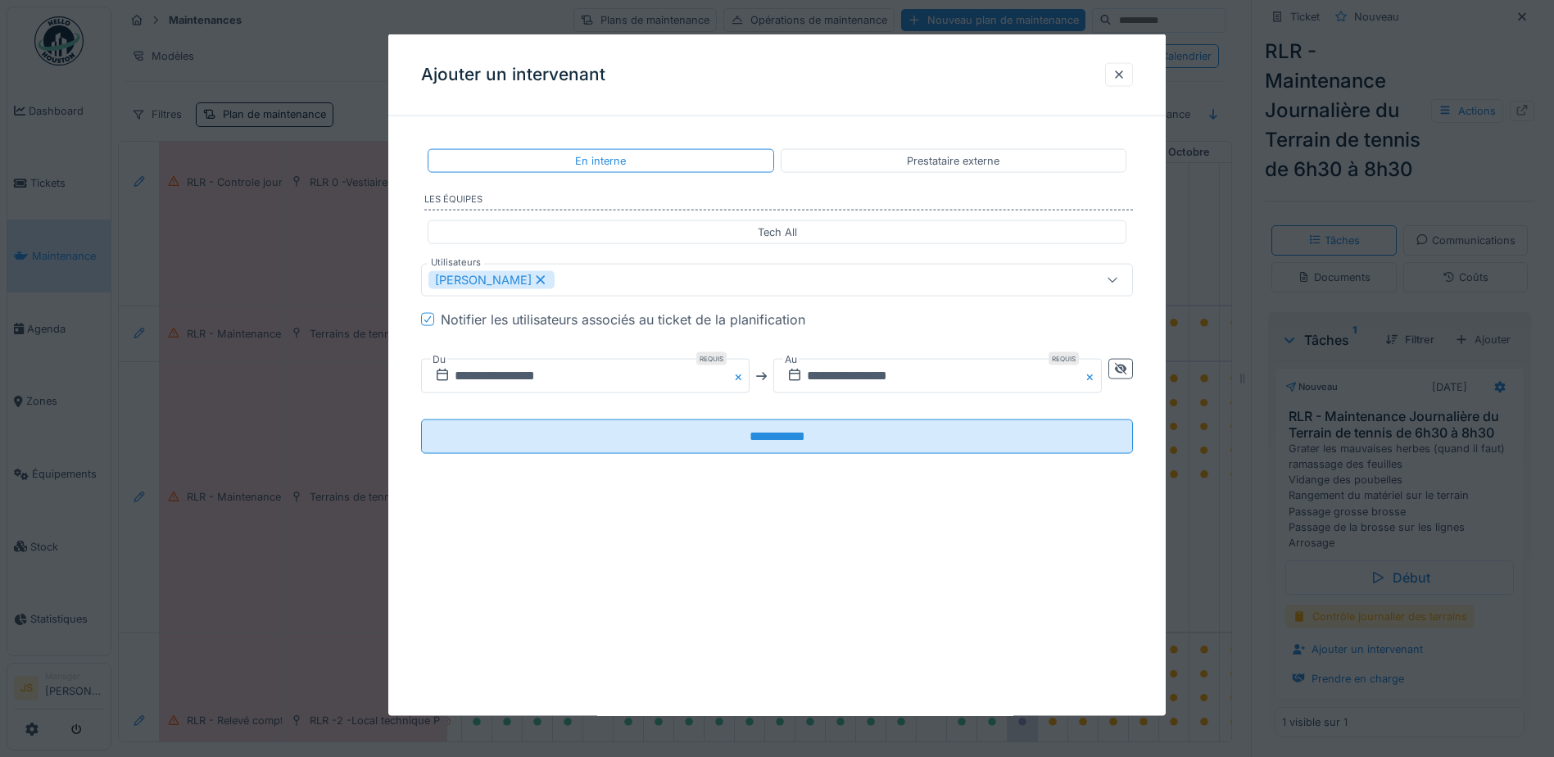
click at [398, 478] on div "**********" at bounding box center [776, 314] width 777 height 370
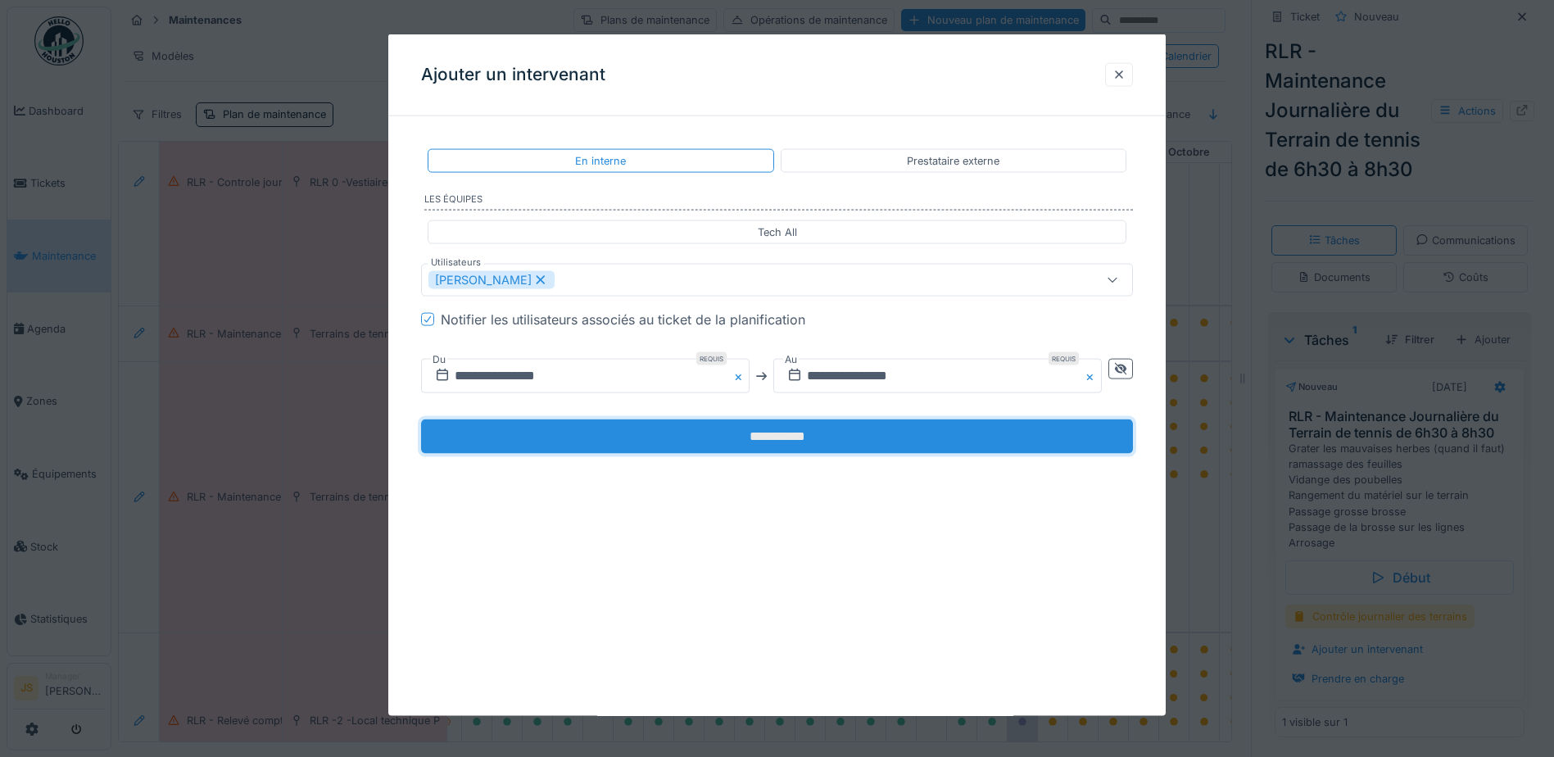
click at [783, 437] on input "**********" at bounding box center [777, 436] width 712 height 34
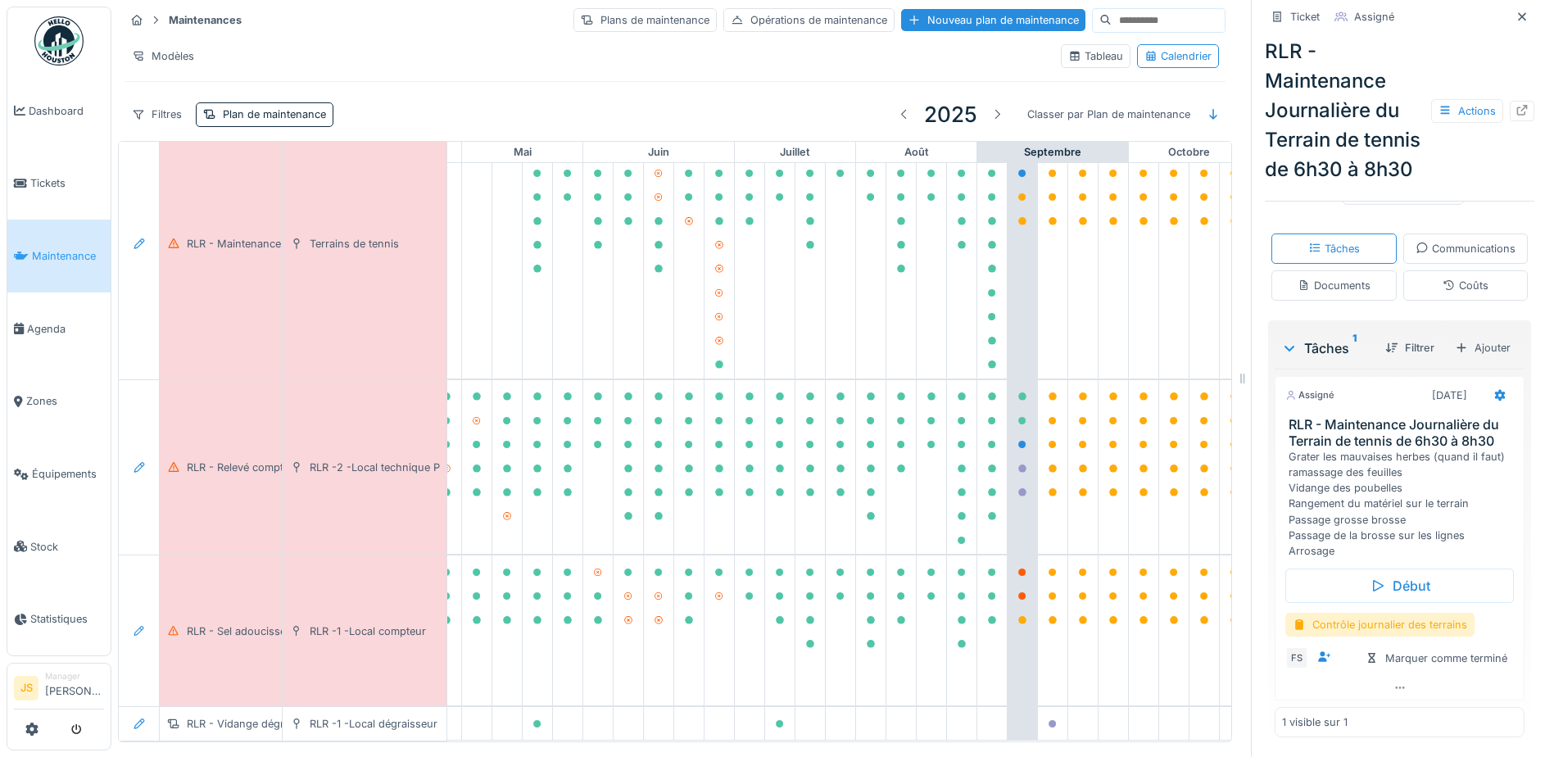
scroll to position [2022, 543]
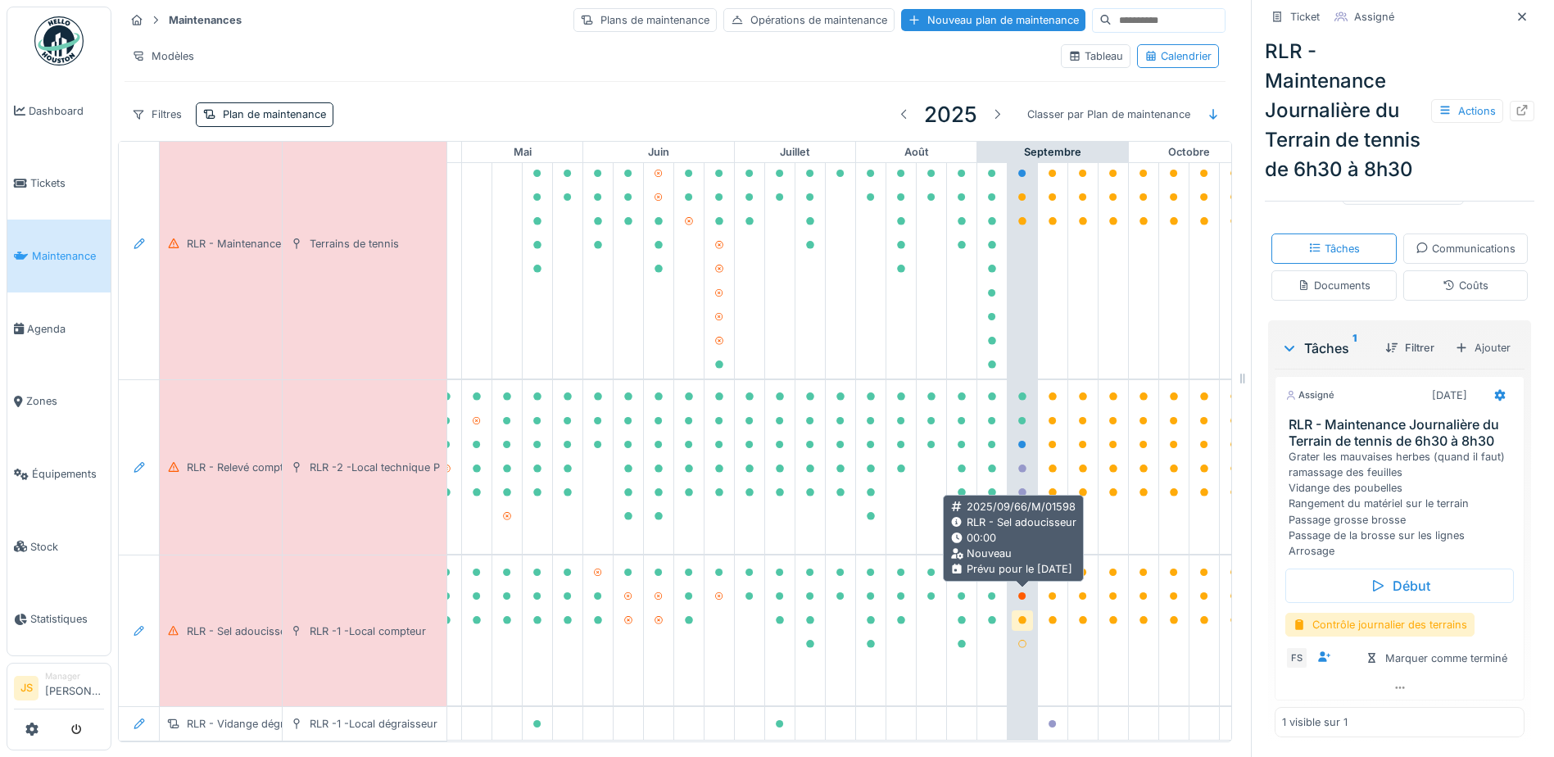
click at [1022, 616] on icon at bounding box center [1022, 620] width 8 height 8
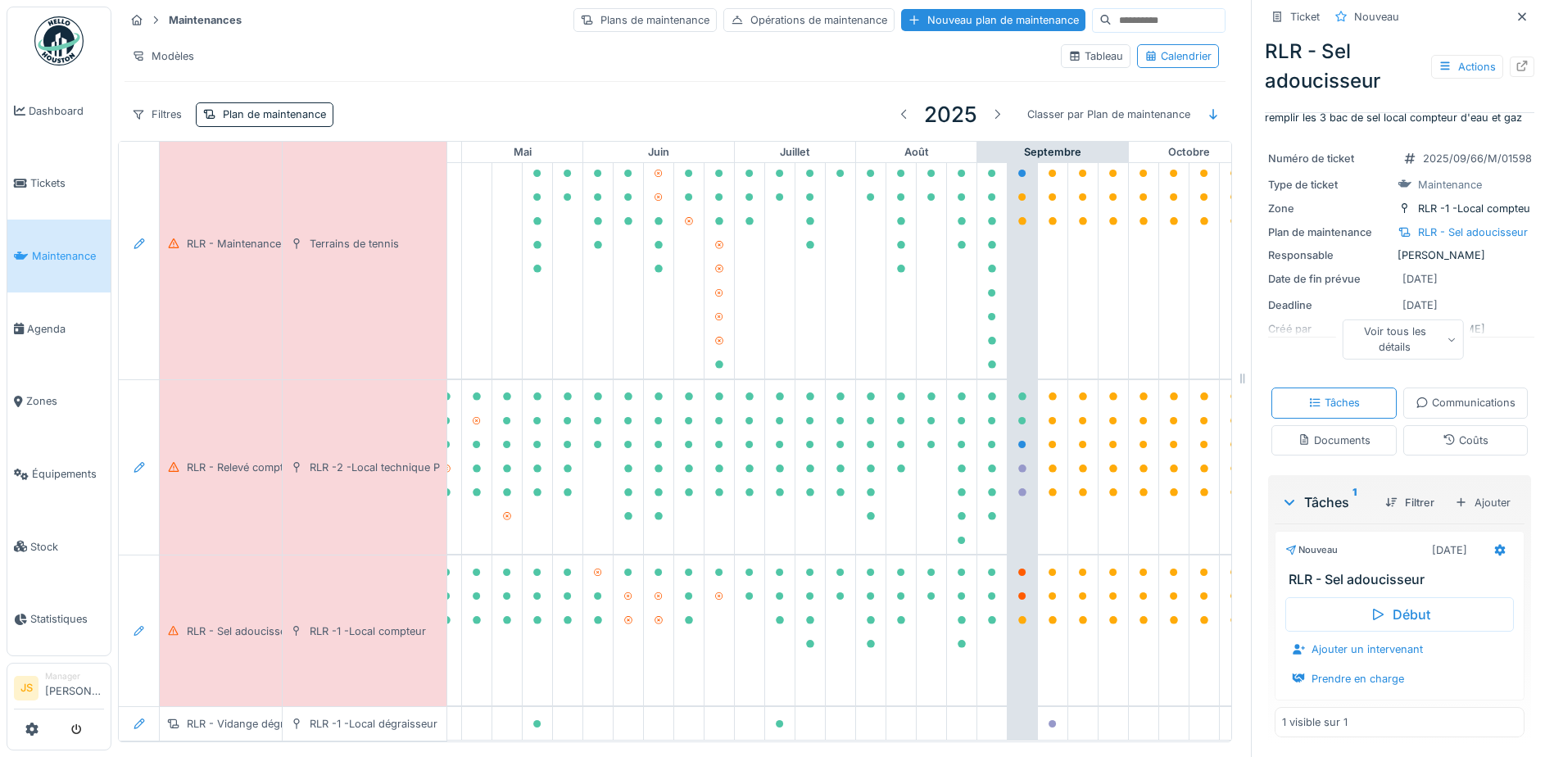
scroll to position [99, 0]
click at [1358, 644] on div "Ajouter un intervenant" at bounding box center [1357, 649] width 144 height 22
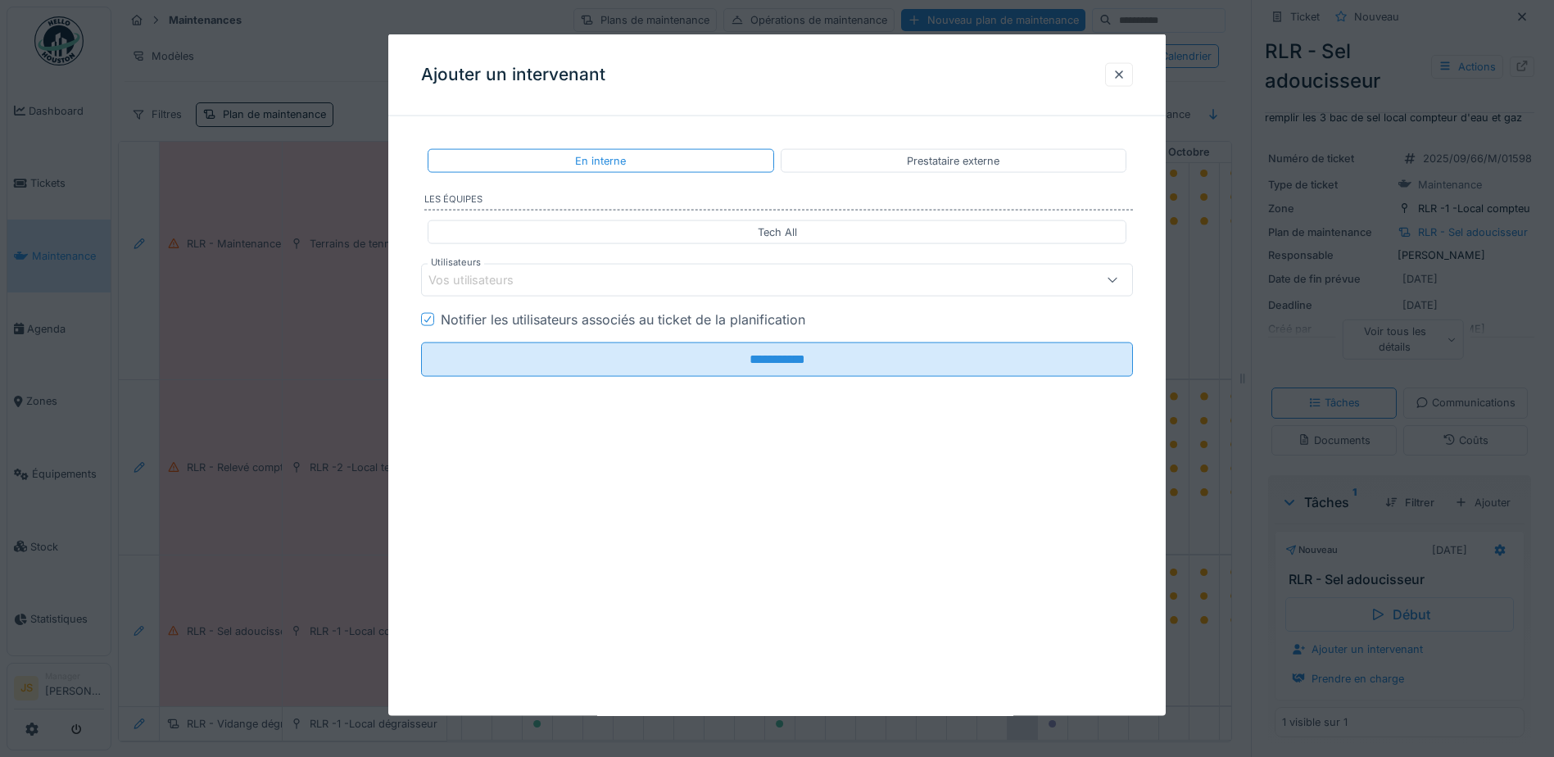
click at [510, 274] on div "Vos utilisateurs" at bounding box center [482, 280] width 108 height 18
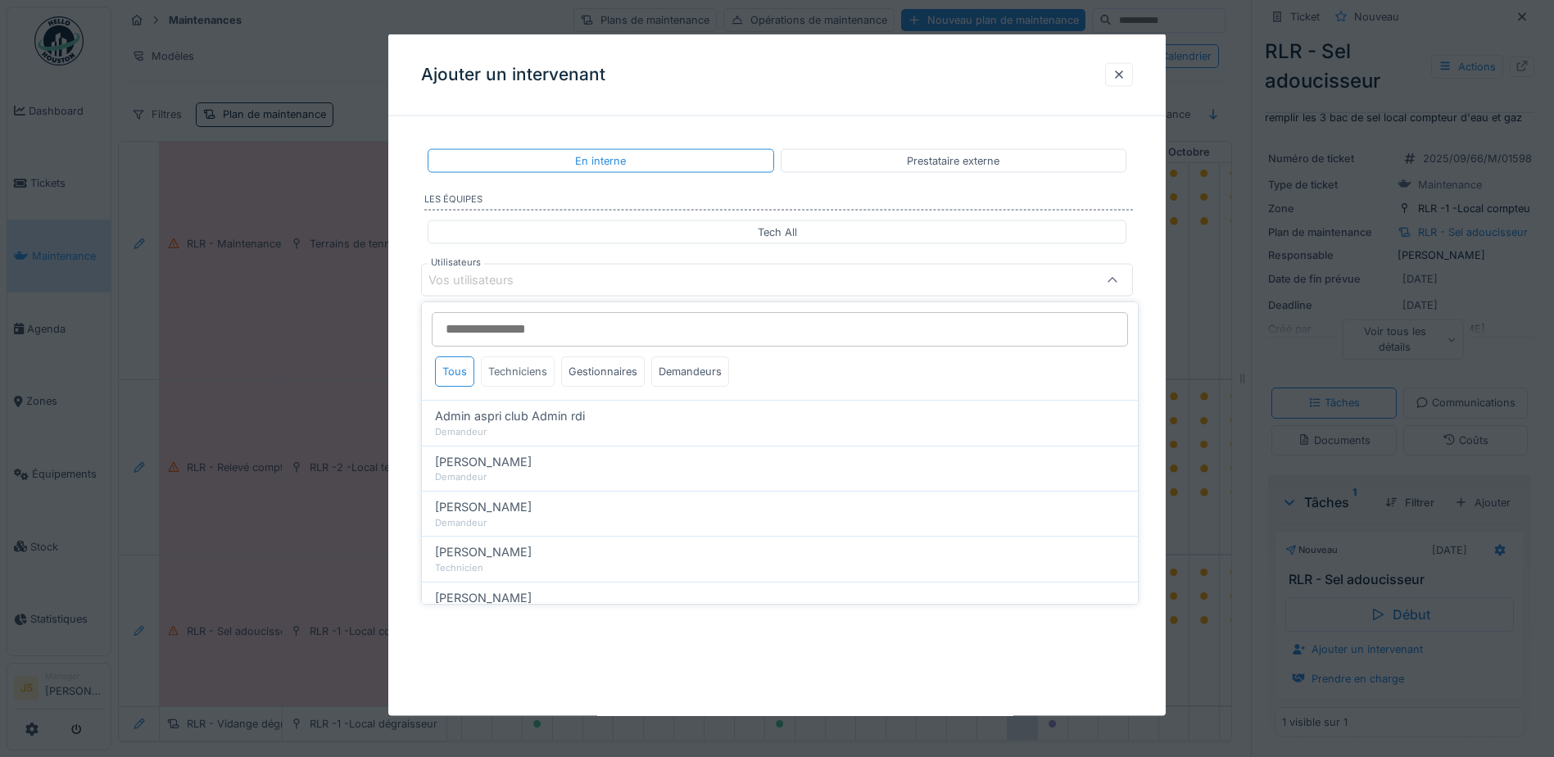
click at [541, 368] on div "Techniciens" at bounding box center [518, 371] width 74 height 30
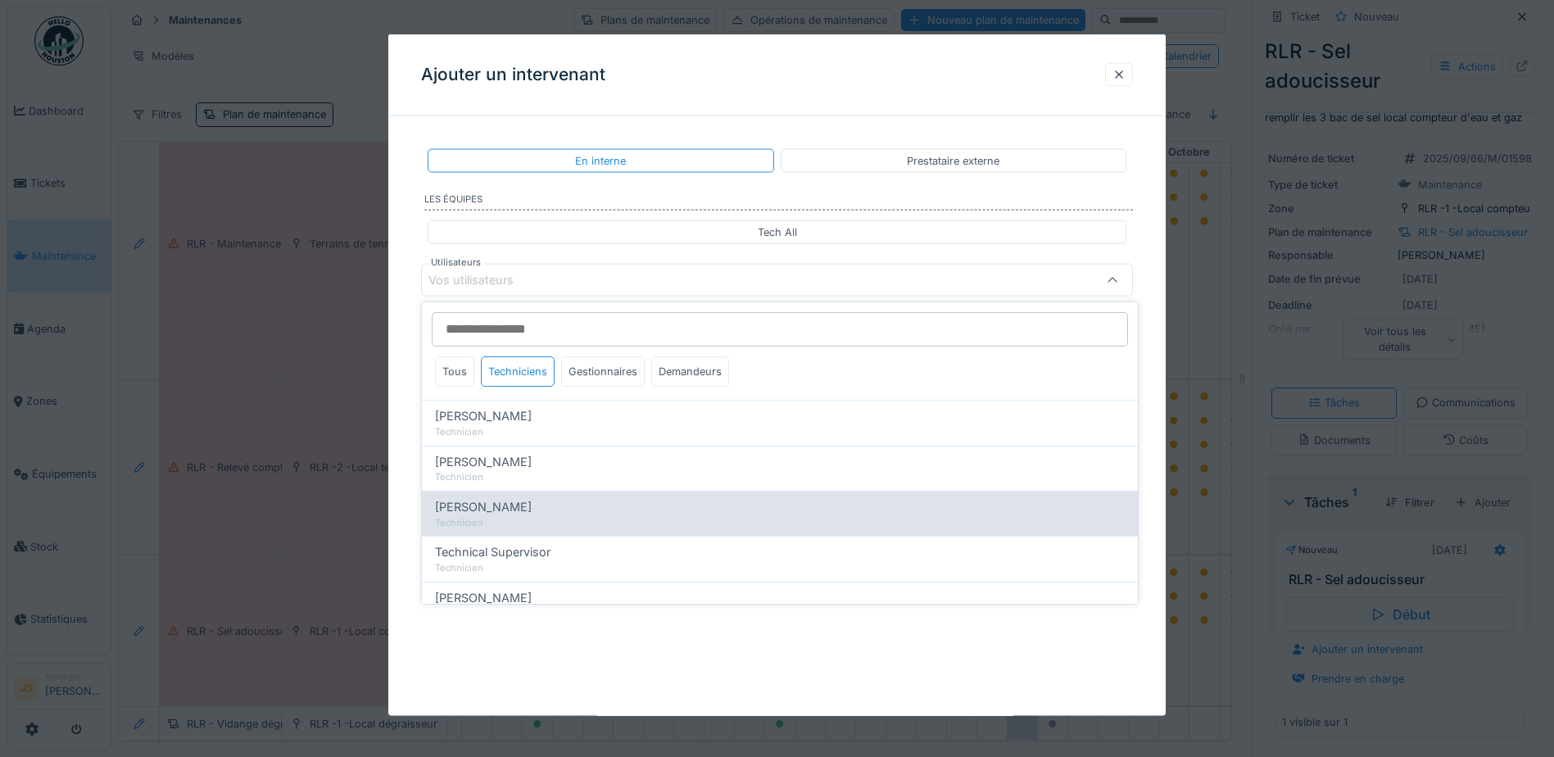
click at [505, 508] on span "[PERSON_NAME]" at bounding box center [483, 507] width 97 height 18
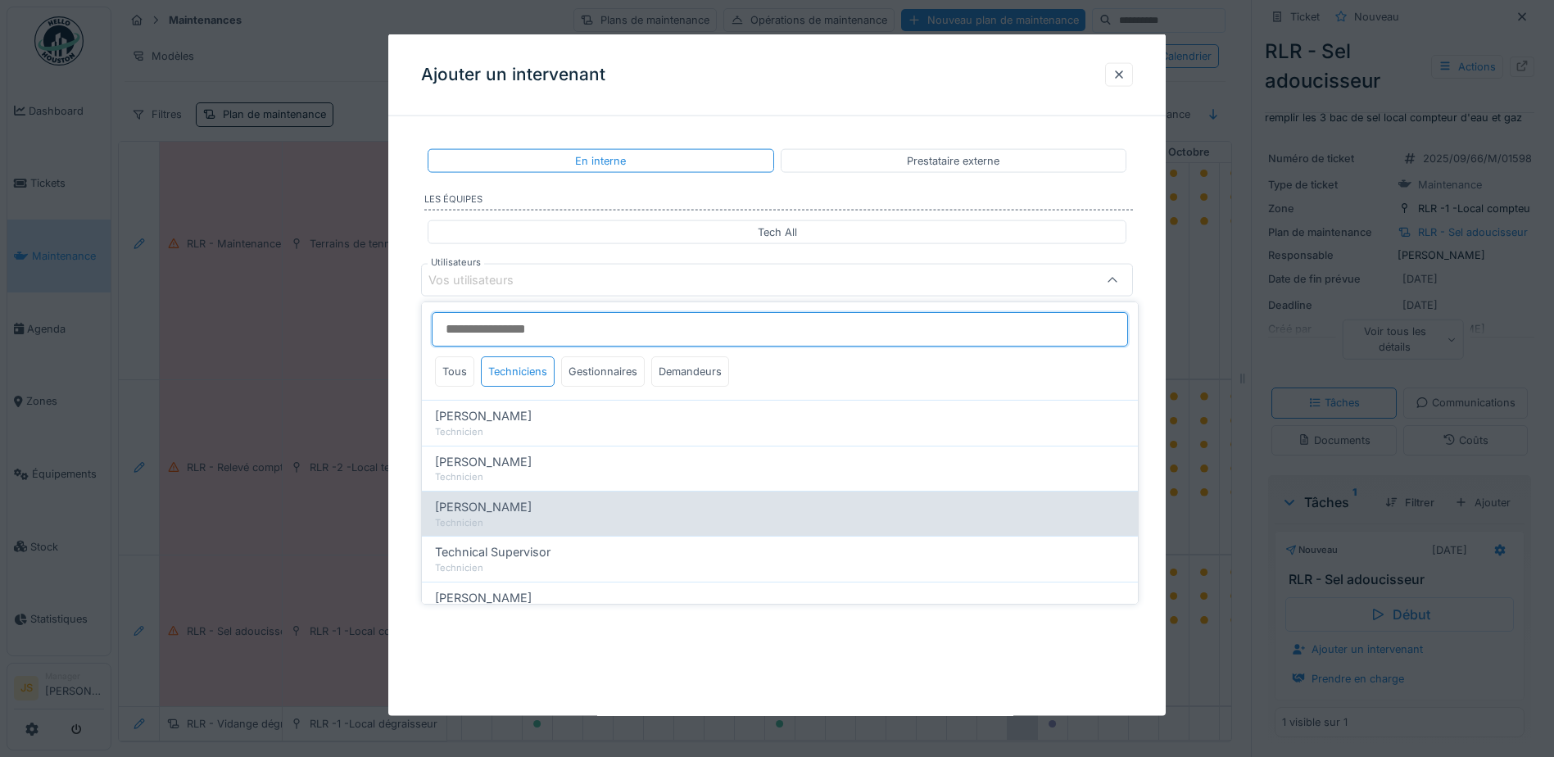
type input "*****"
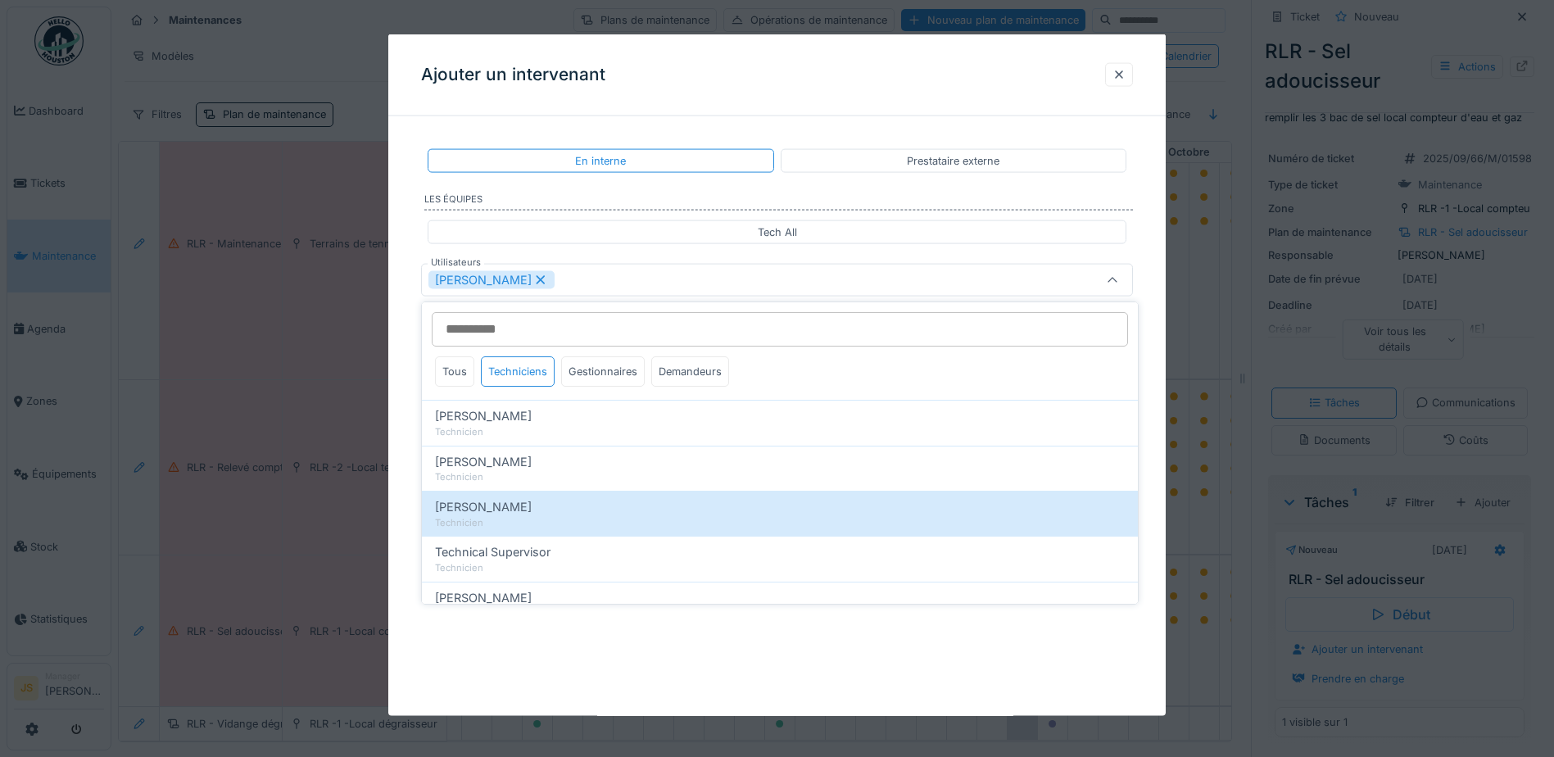
click at [404, 462] on div "**********" at bounding box center [776, 314] width 777 height 370
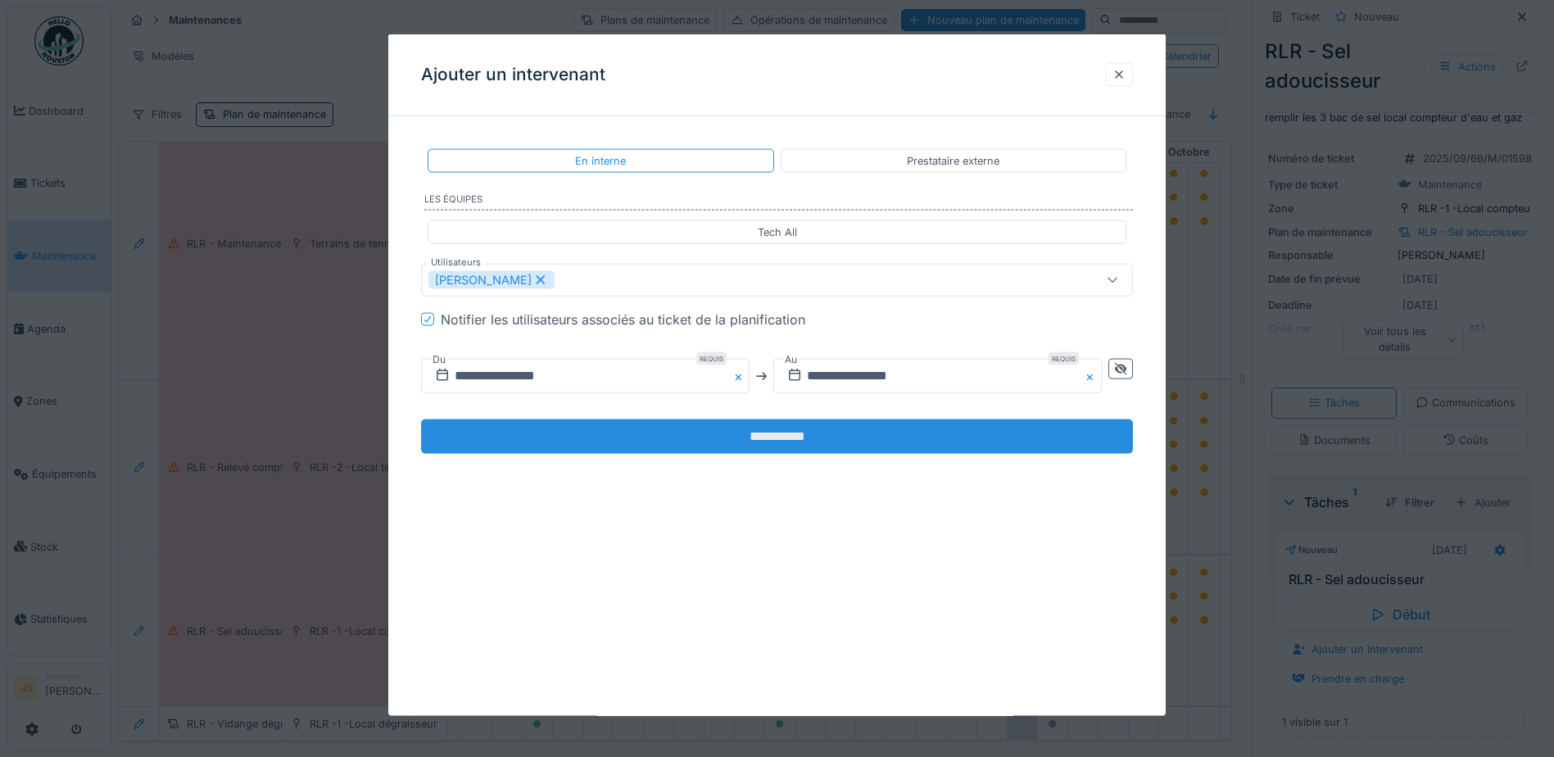
click at [817, 432] on input "**********" at bounding box center [777, 436] width 712 height 34
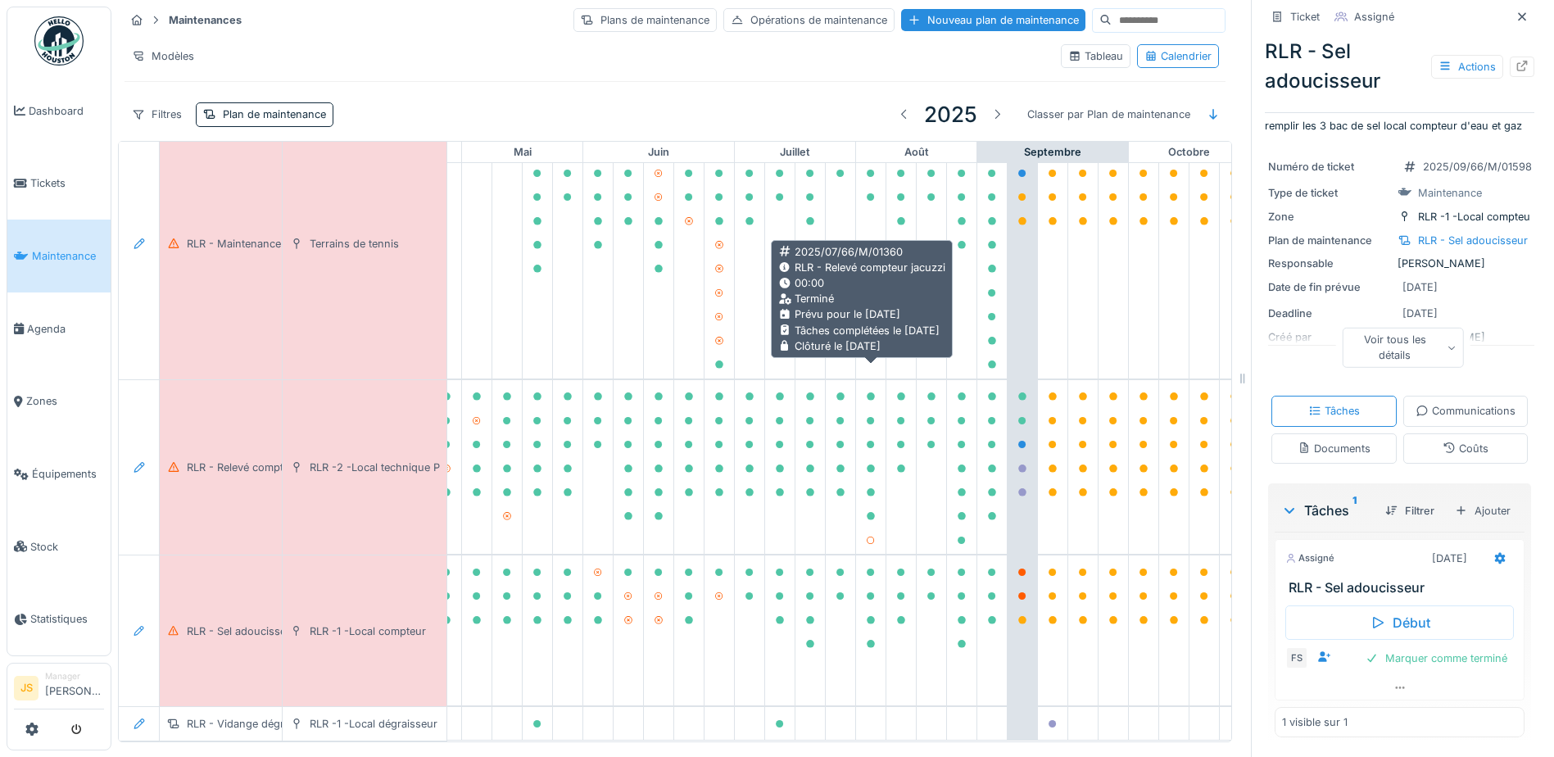
scroll to position [12, 0]
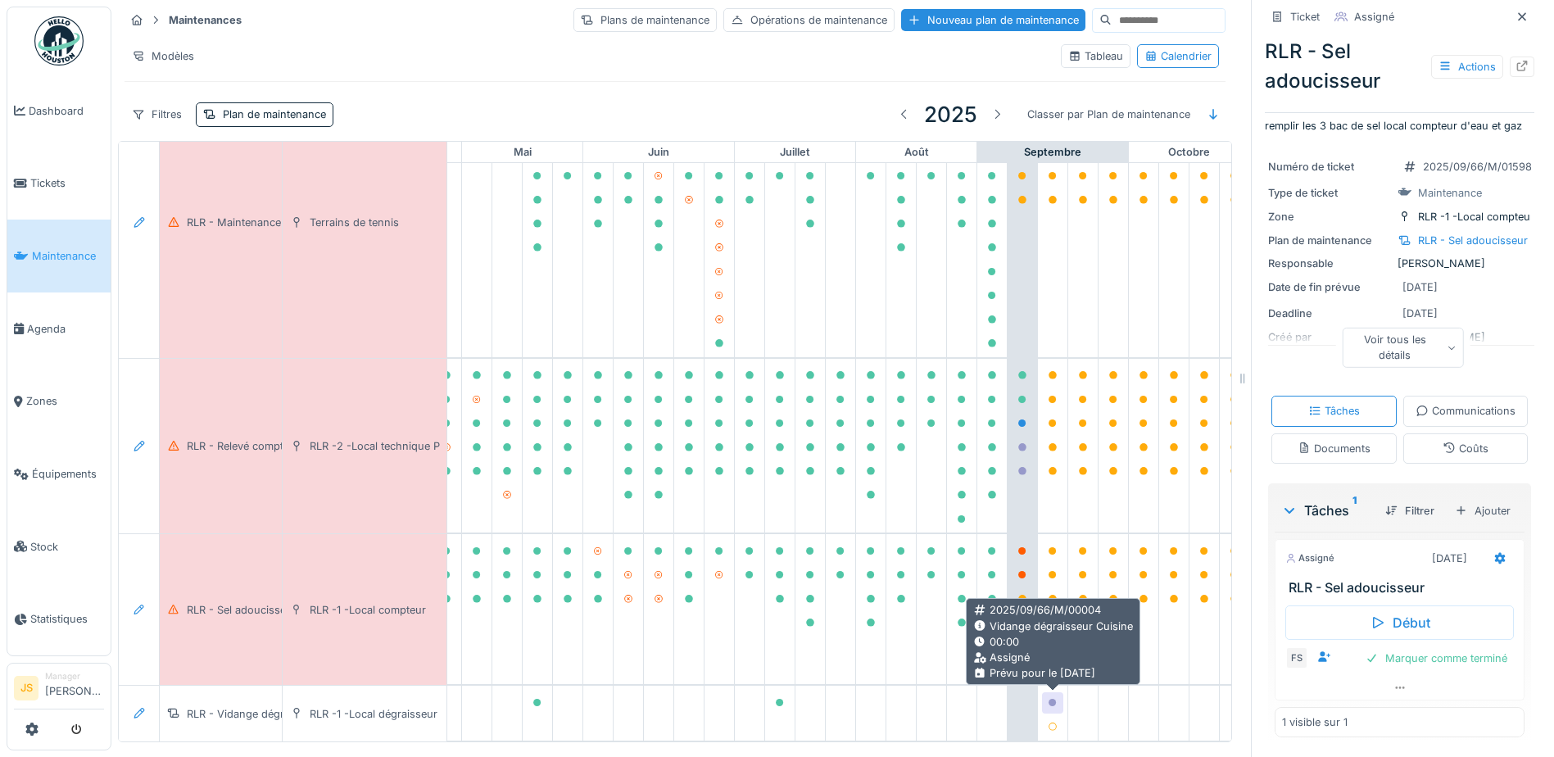
click at [1055, 699] on icon at bounding box center [1052, 703] width 8 height 8
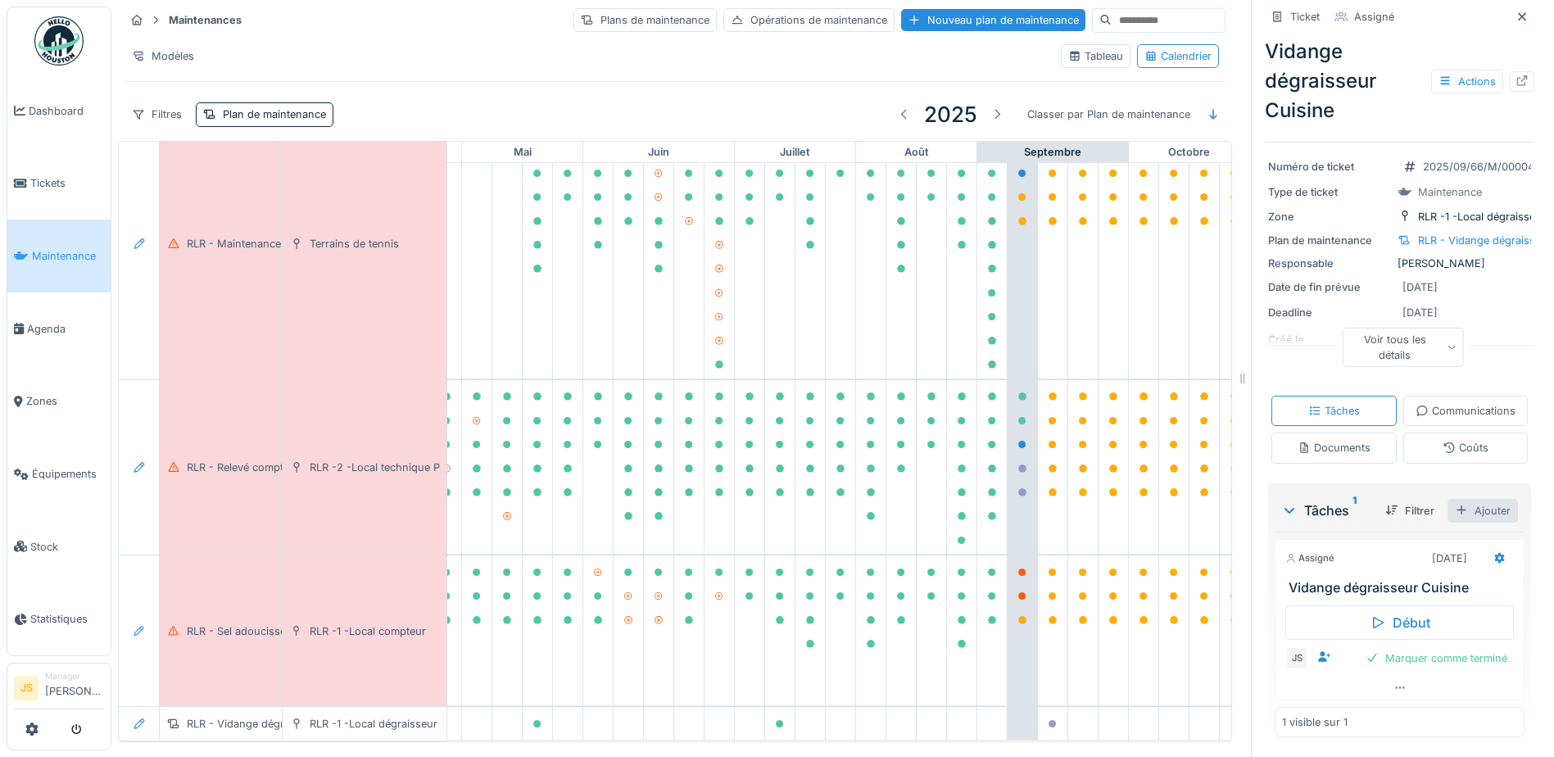
scroll to position [105, 0]
click at [1030, 736] on div "Maintenances Plans de maintenance Opérations de maintenance Nouveau plan de mai…" at bounding box center [832, 378] width 1442 height 757
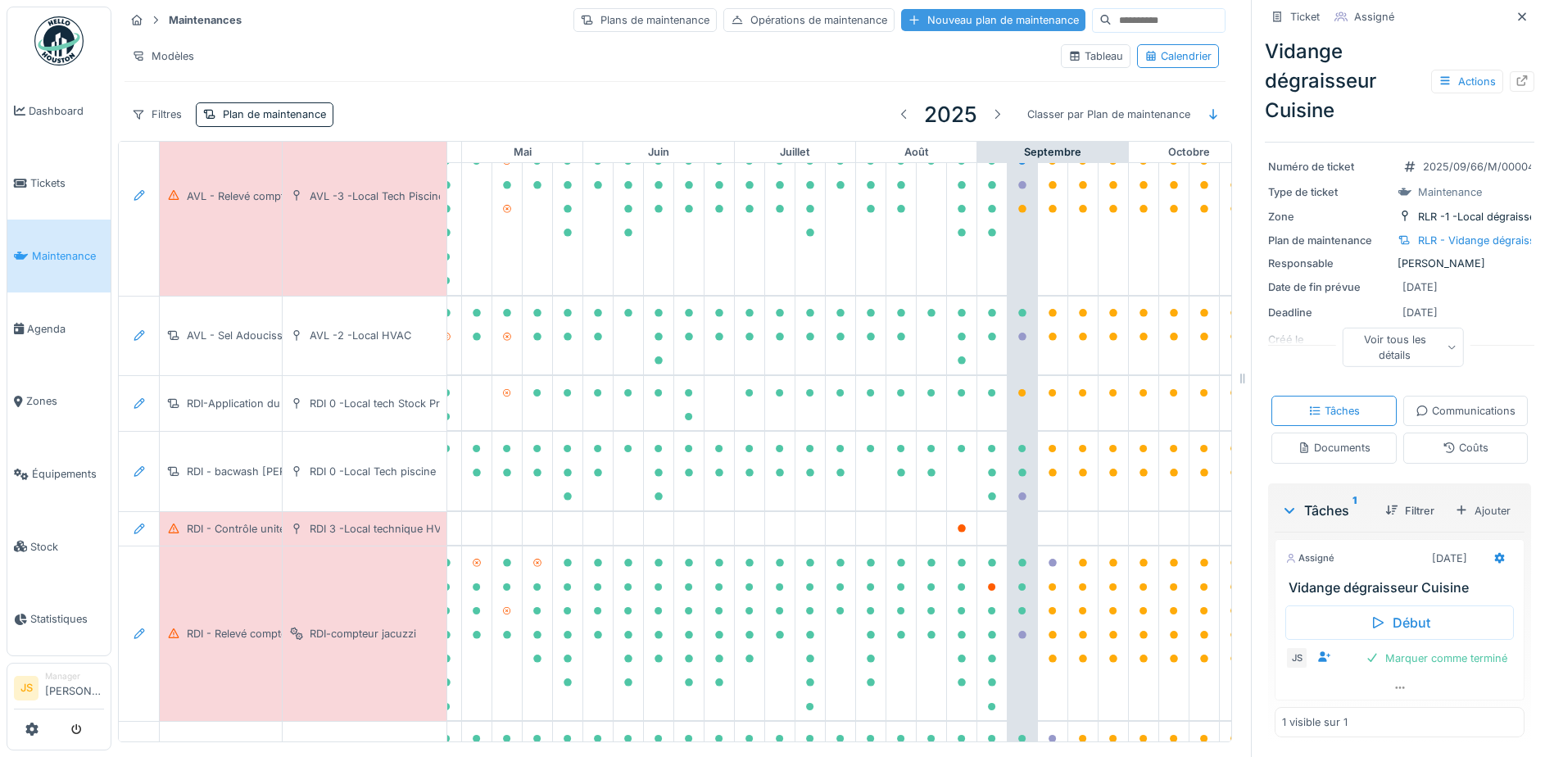
scroll to position [383, 543]
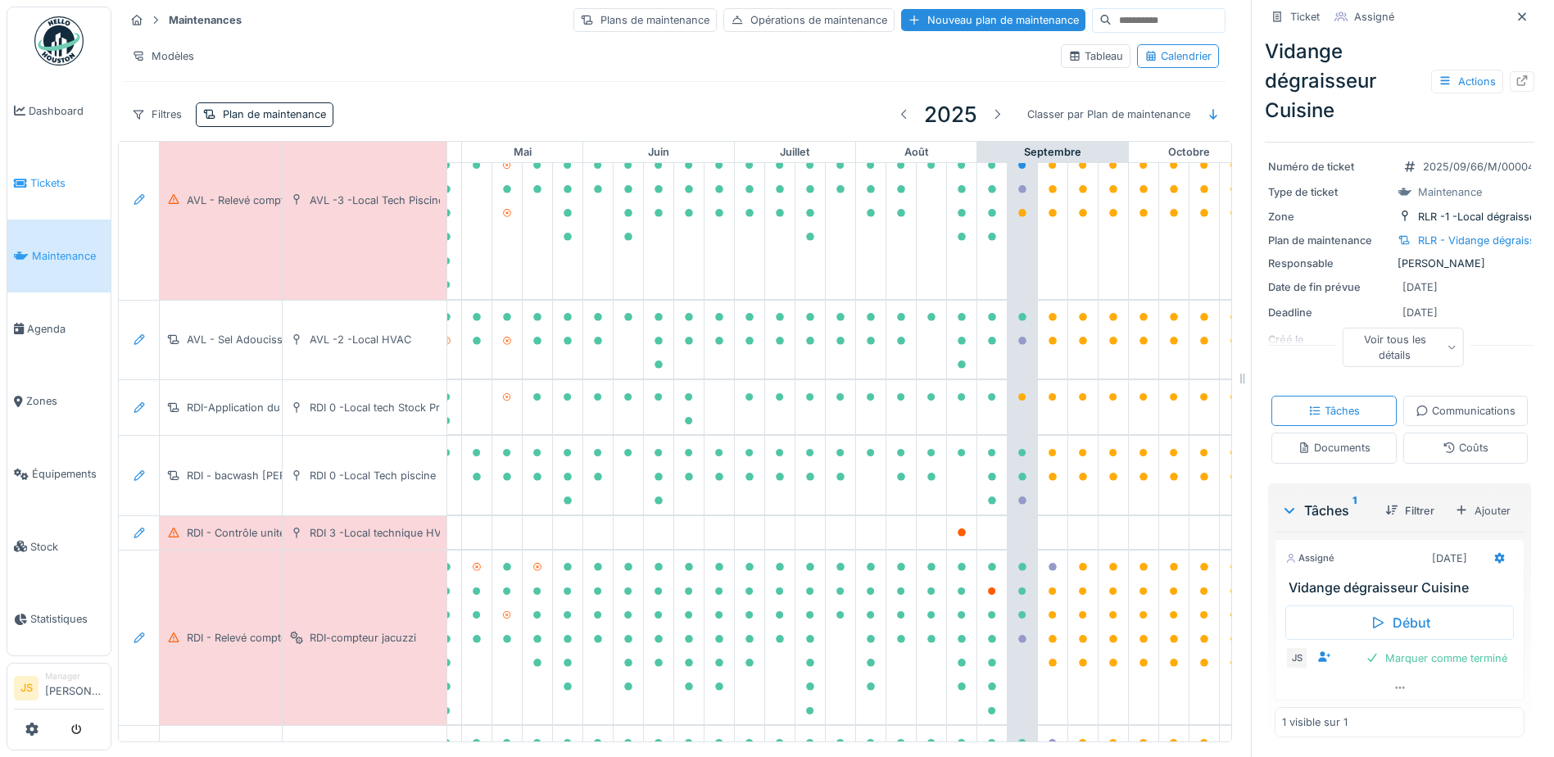
click at [41, 181] on span "Tickets" at bounding box center [67, 183] width 74 height 16
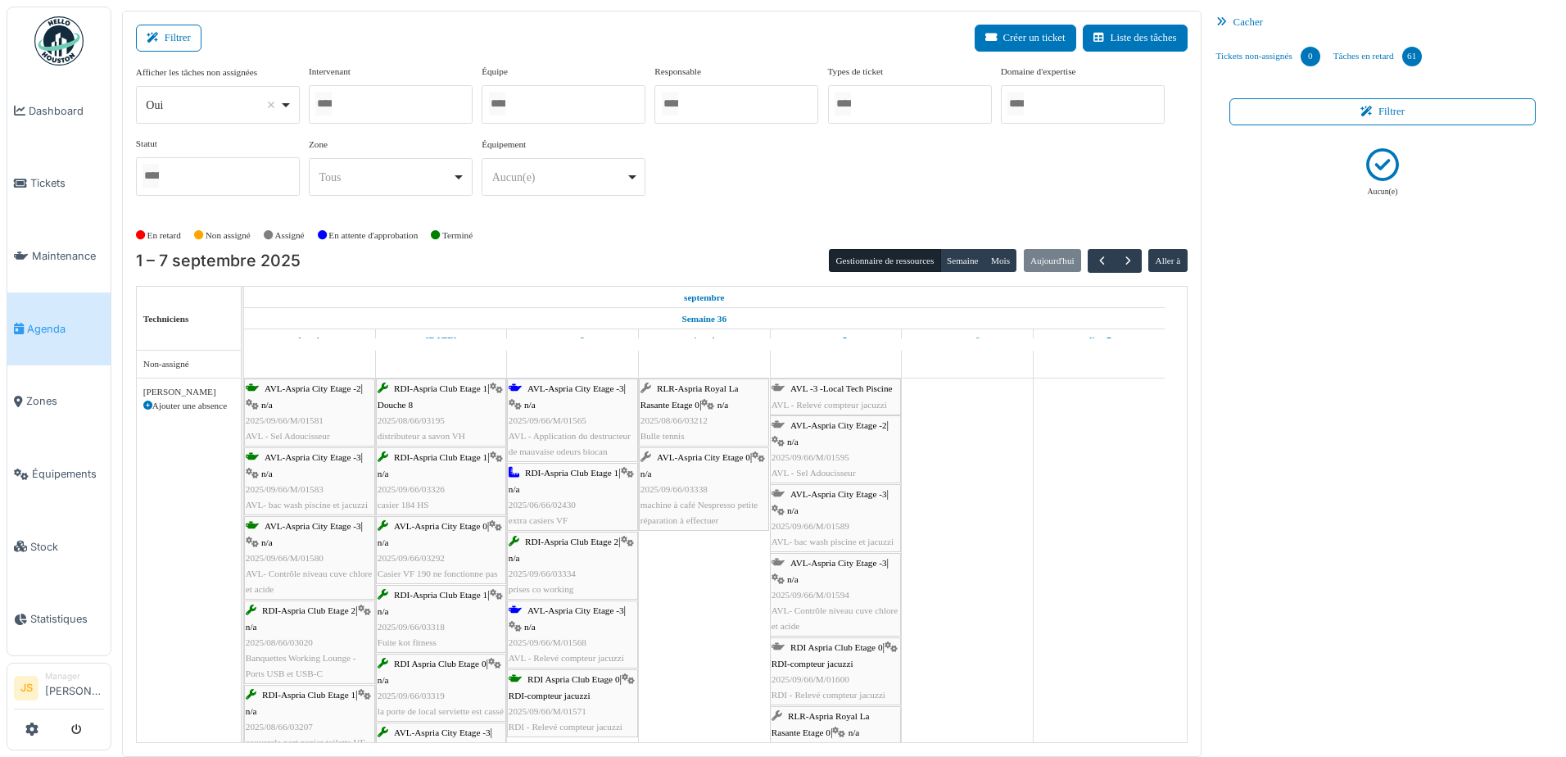
click at [375, 93] on div at bounding box center [391, 104] width 164 height 38
click at [390, 106] on div at bounding box center [391, 104] width 164 height 38
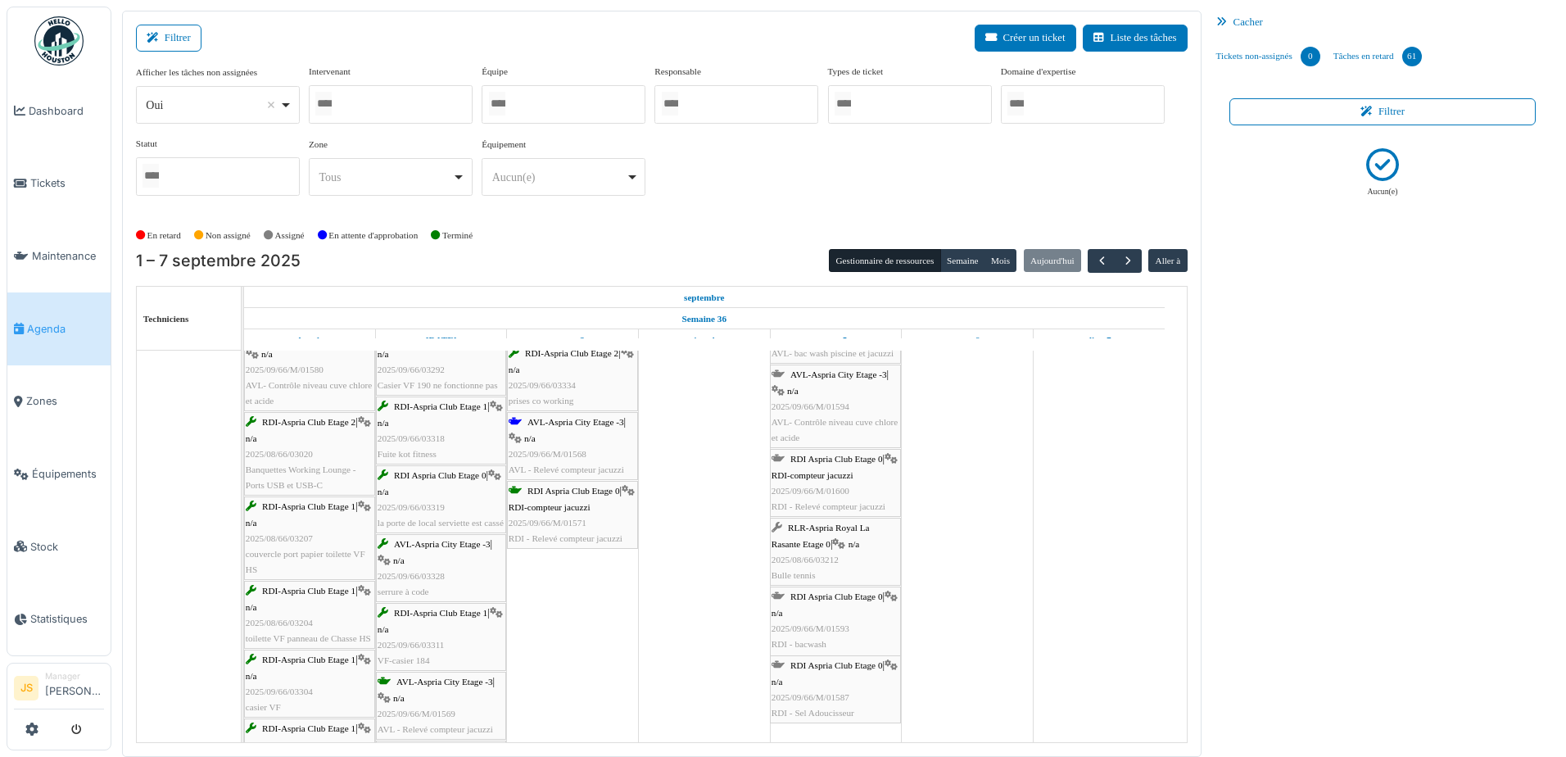
scroll to position [246, 0]
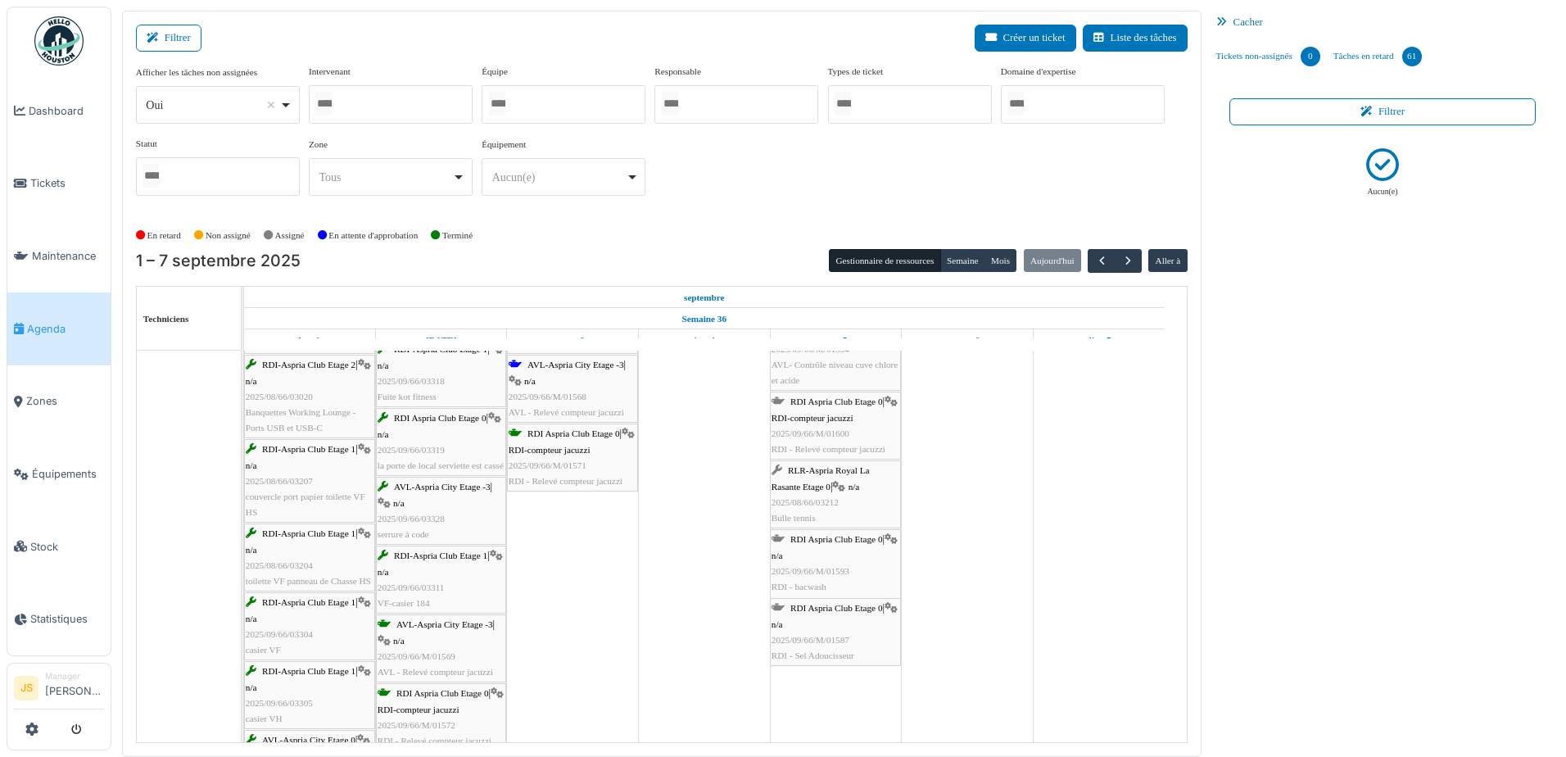
click at [814, 509] on div "RLR-Aspria Royal La Rasante Etage 0 | n/a 2025/08/66/03212 Bulle tennis" at bounding box center [836, 494] width 128 height 63
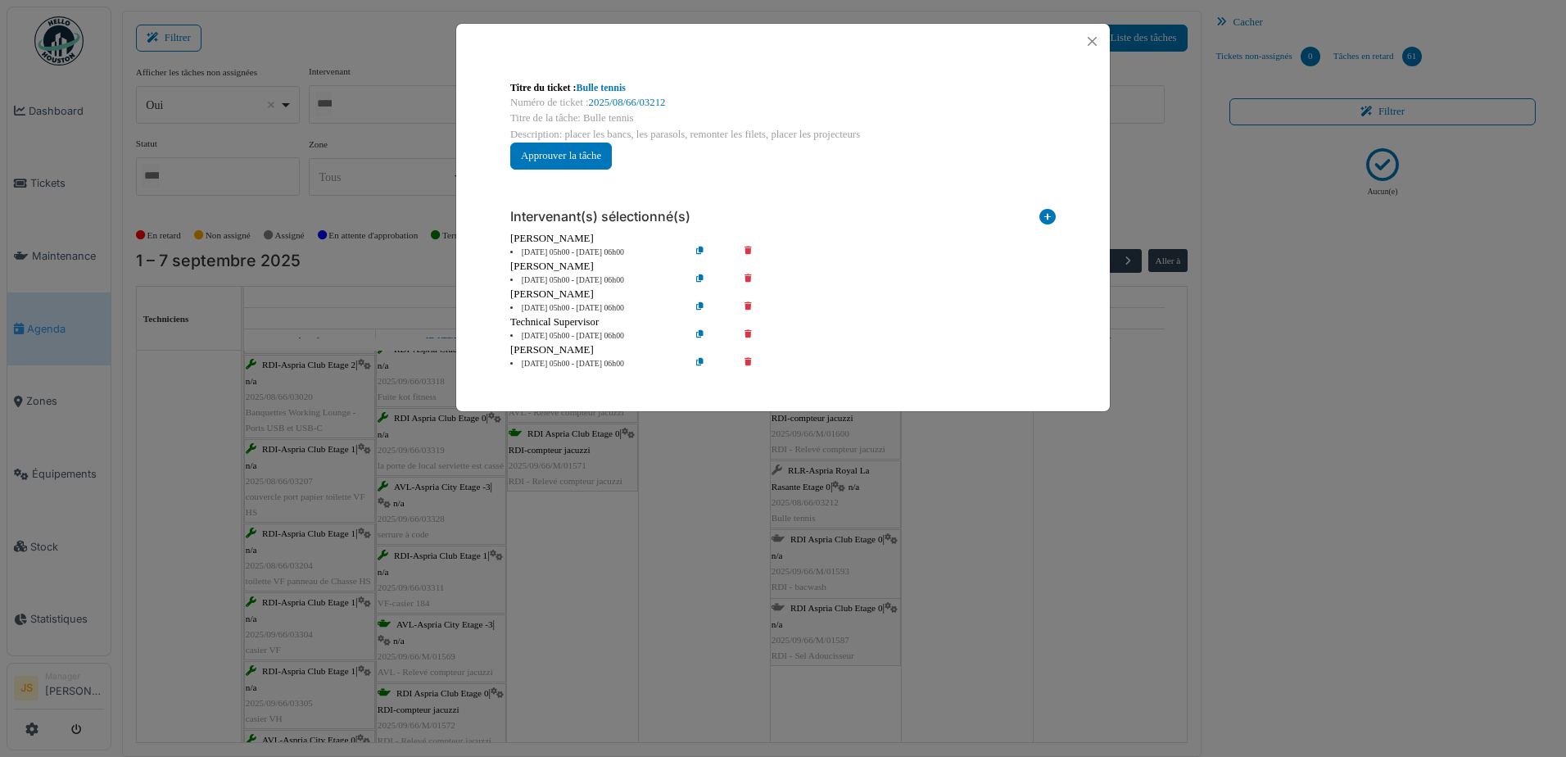
click at [581, 251] on li "[DATE] 05h00 - [DATE] 06h00" at bounding box center [596, 253] width 188 height 12
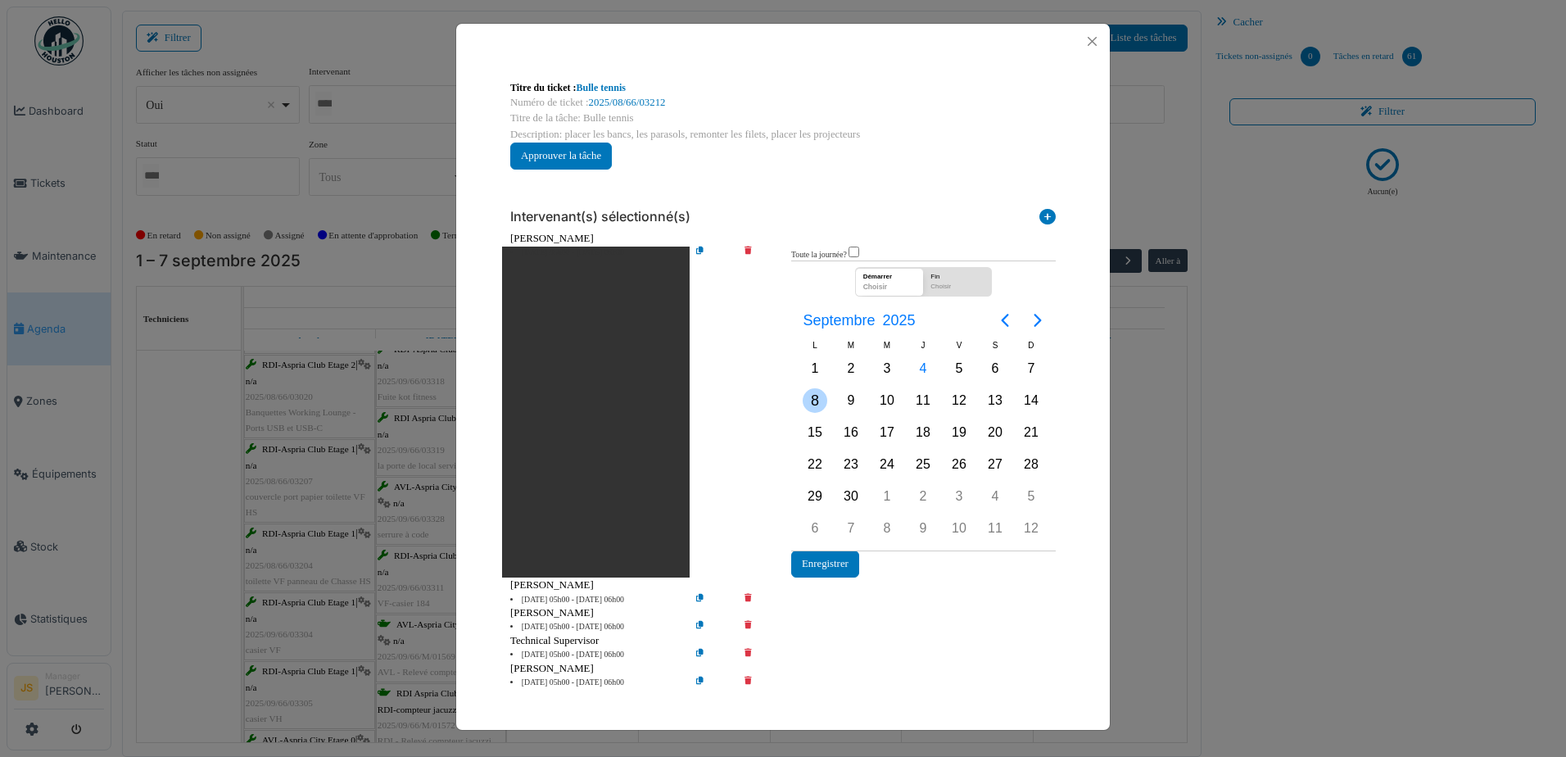
click at [812, 401] on div "8" at bounding box center [815, 400] width 25 height 25
click at [811, 394] on div "8" at bounding box center [815, 400] width 25 height 25
click at [817, 566] on button "Enregistrer" at bounding box center [825, 563] width 68 height 27
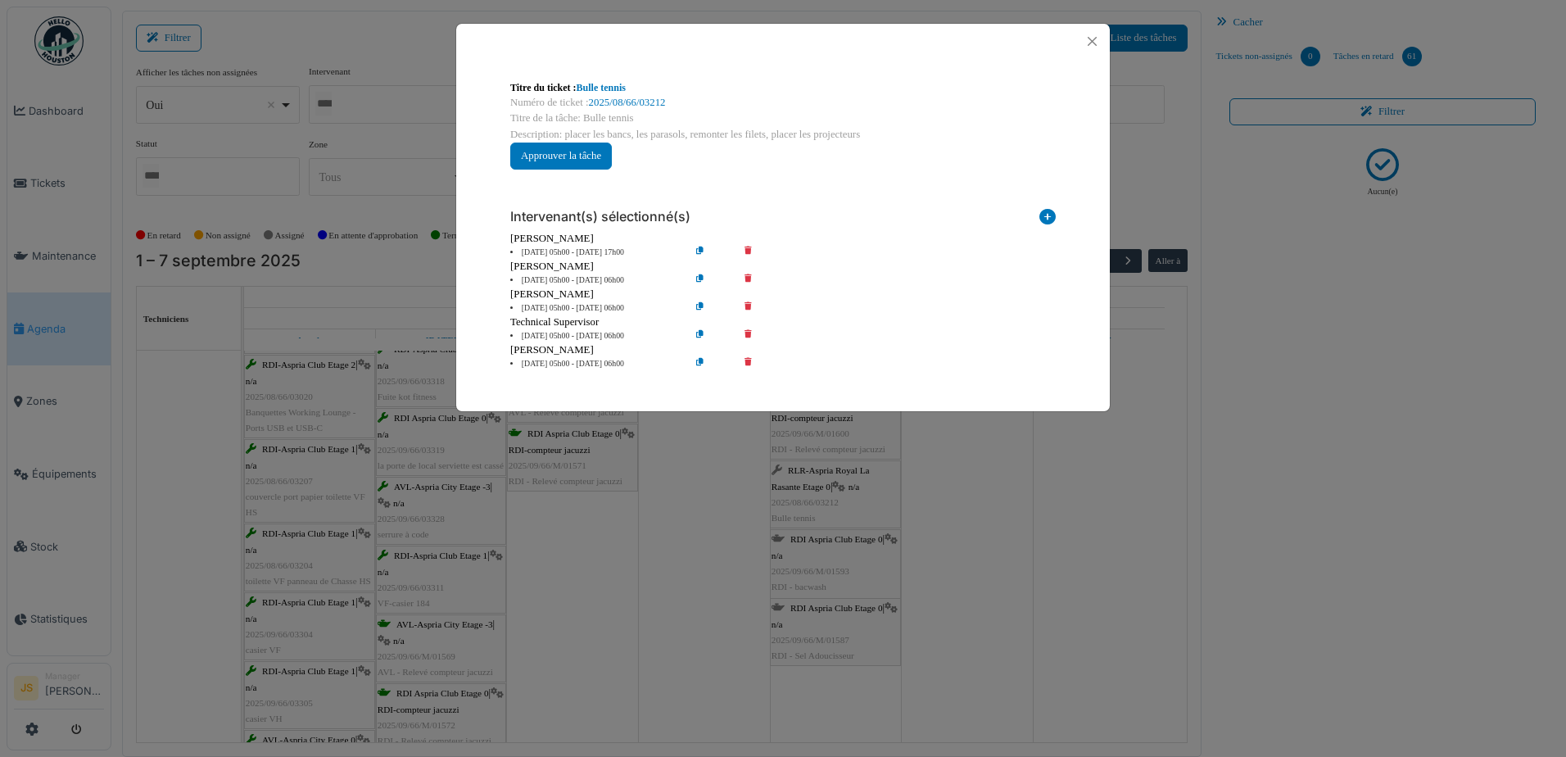
click at [546, 279] on li "[DATE] 05h00 - [DATE] 06h00" at bounding box center [596, 280] width 188 height 12
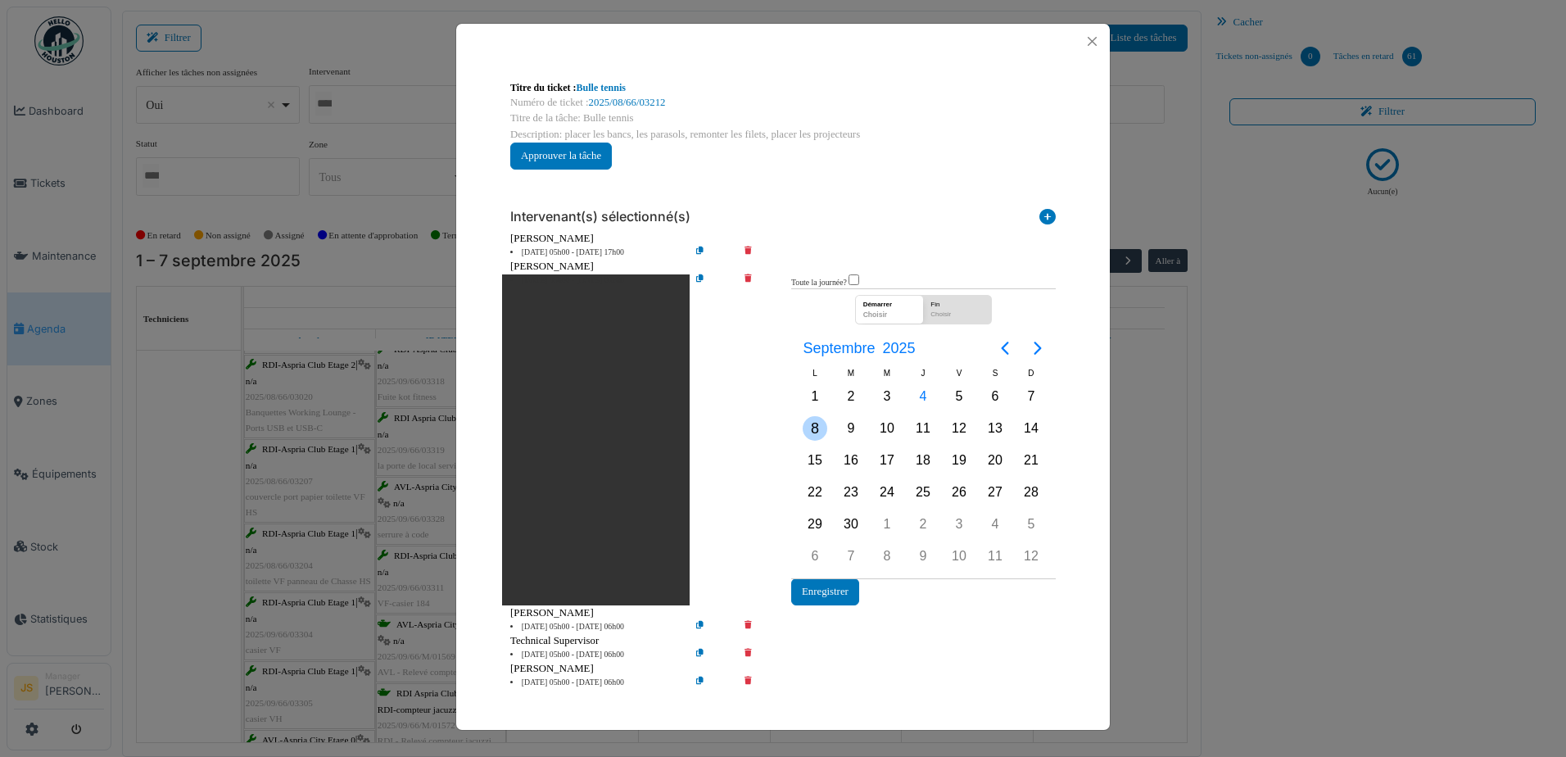
click at [818, 423] on div "8" at bounding box center [815, 428] width 25 height 25
click at [819, 423] on div "8" at bounding box center [815, 428] width 25 height 25
click at [819, 593] on button "Enregistrer" at bounding box center [825, 591] width 68 height 27
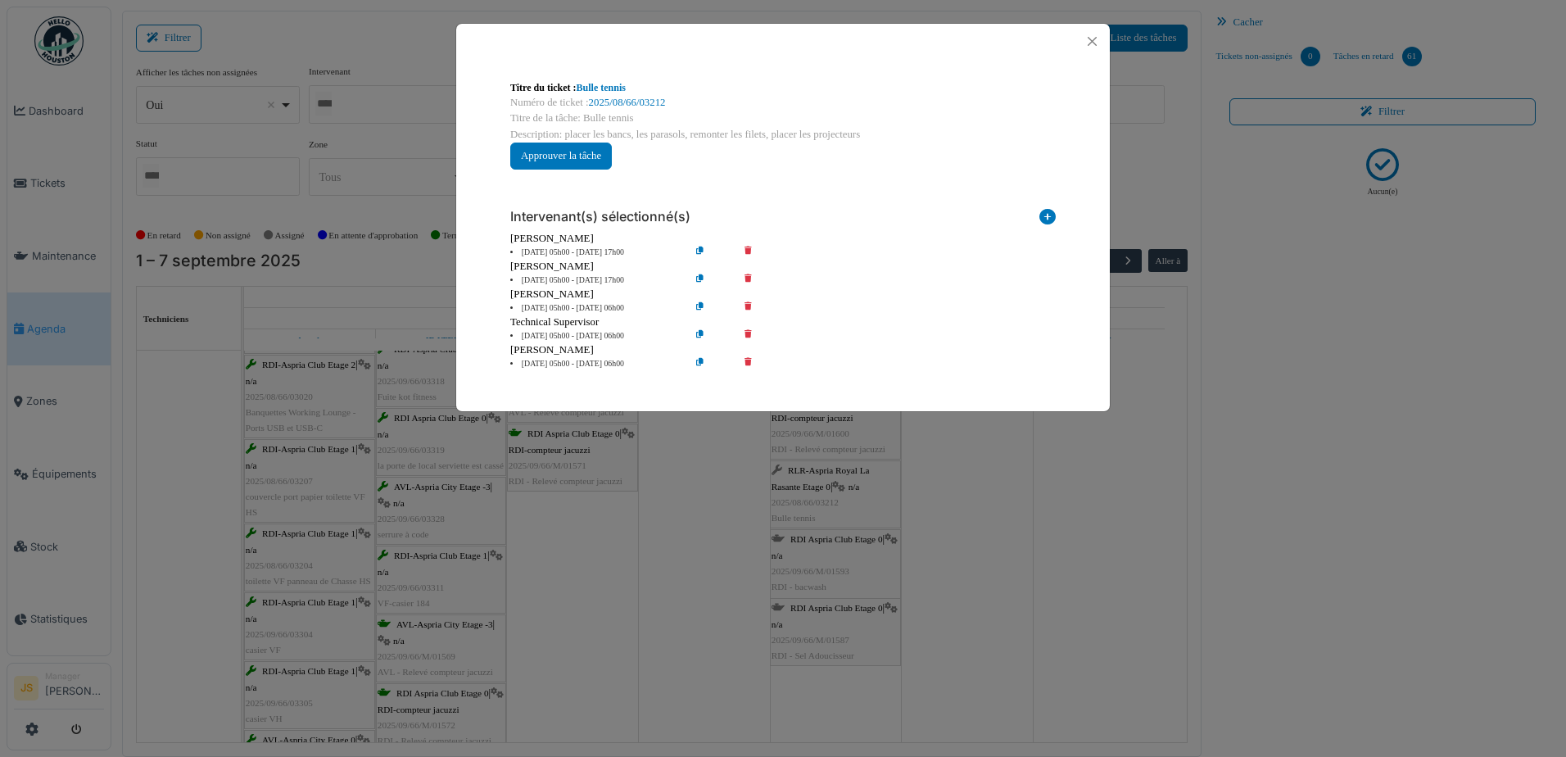
click at [748, 303] on icon at bounding box center [759, 308] width 47 height 12
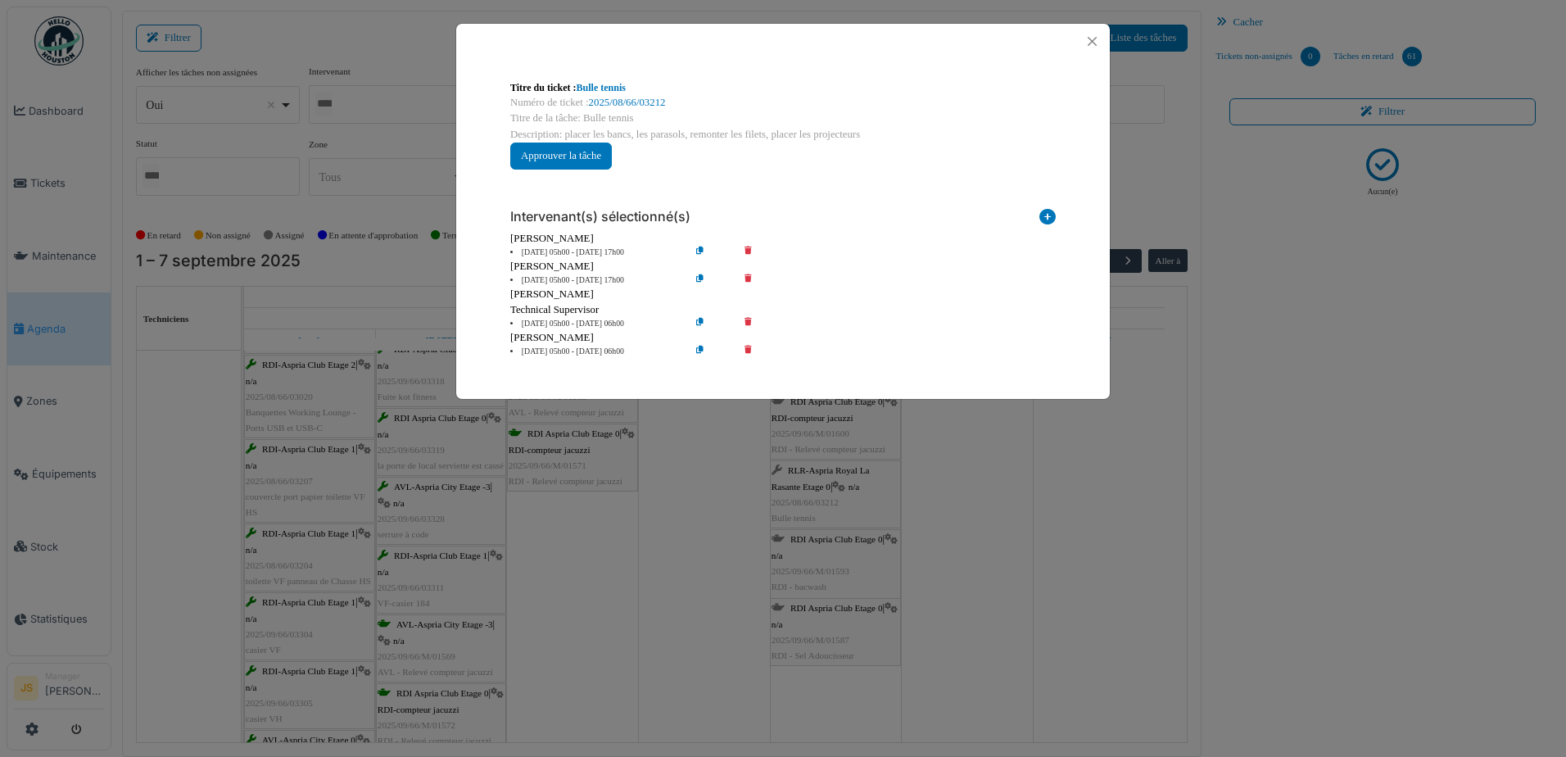
click at [553, 321] on li "[DATE] 05h00 - [DATE] 06h00" at bounding box center [596, 324] width 188 height 12
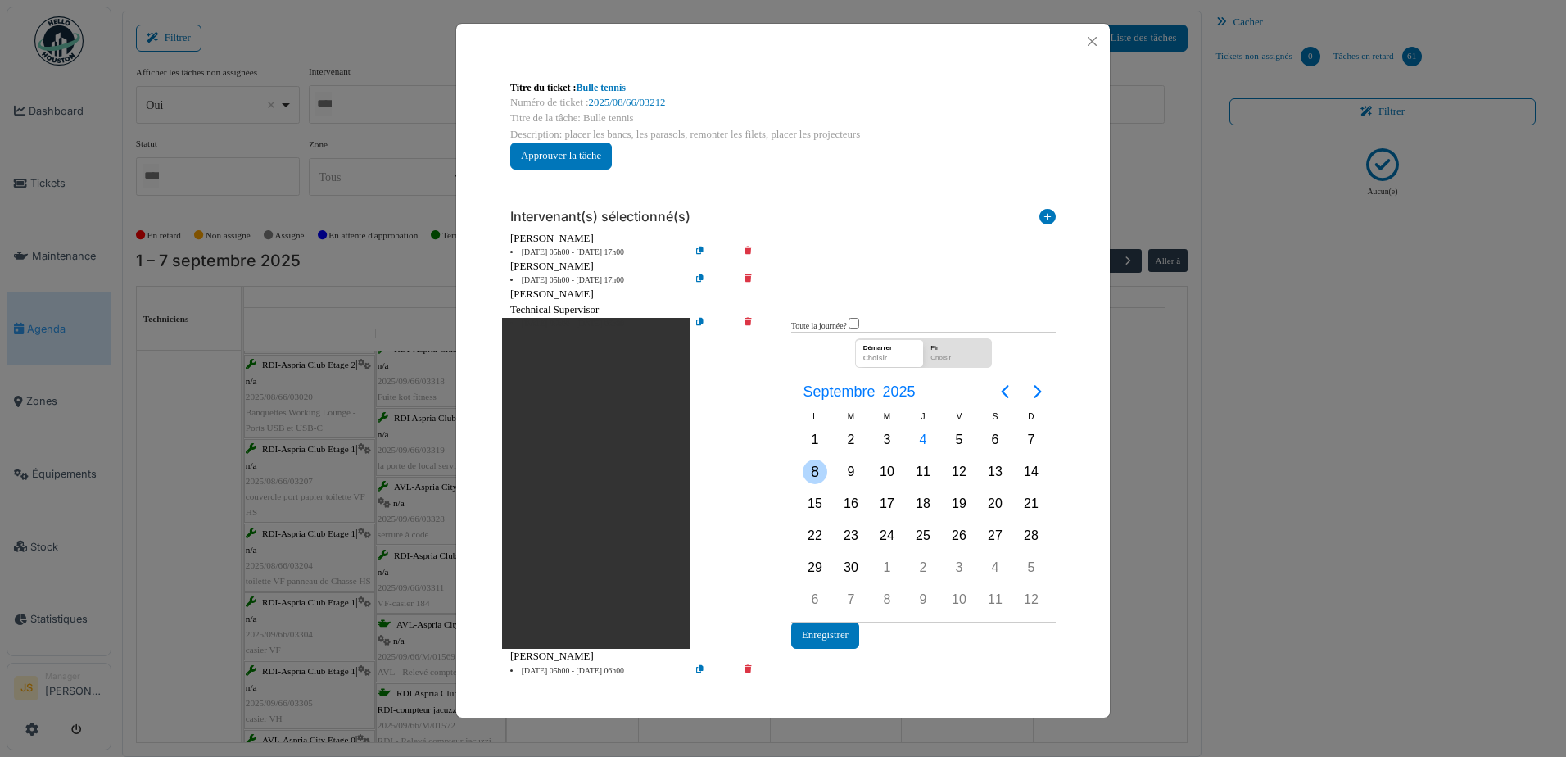
click at [820, 475] on div "8" at bounding box center [815, 472] width 25 height 25
click at [818, 467] on div "8" at bounding box center [815, 472] width 25 height 25
click at [818, 634] on button "Enregistrer" at bounding box center [825, 635] width 68 height 27
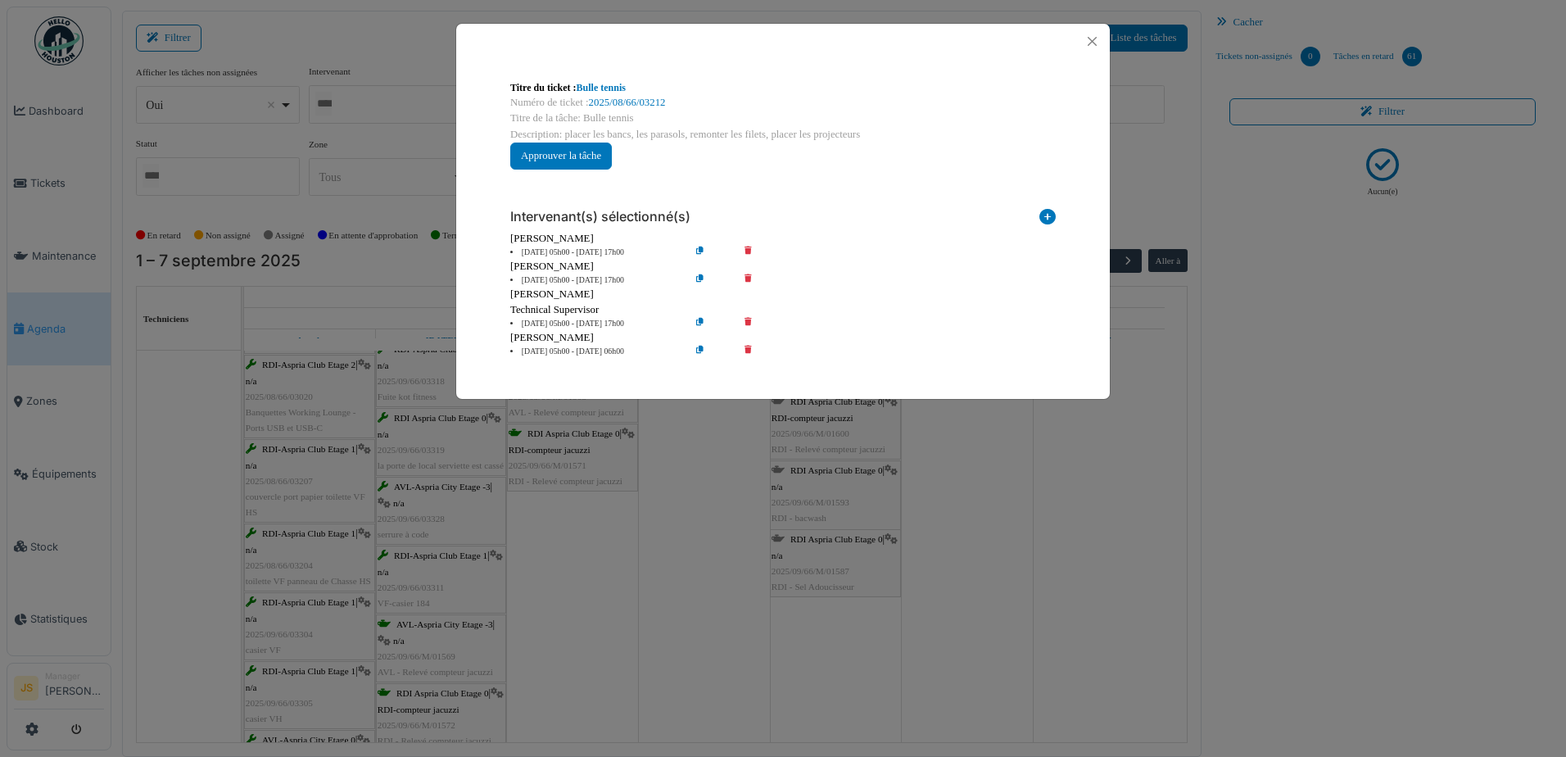
click at [568, 349] on li "[DATE] 05h00 - [DATE] 06h00" at bounding box center [596, 352] width 188 height 12
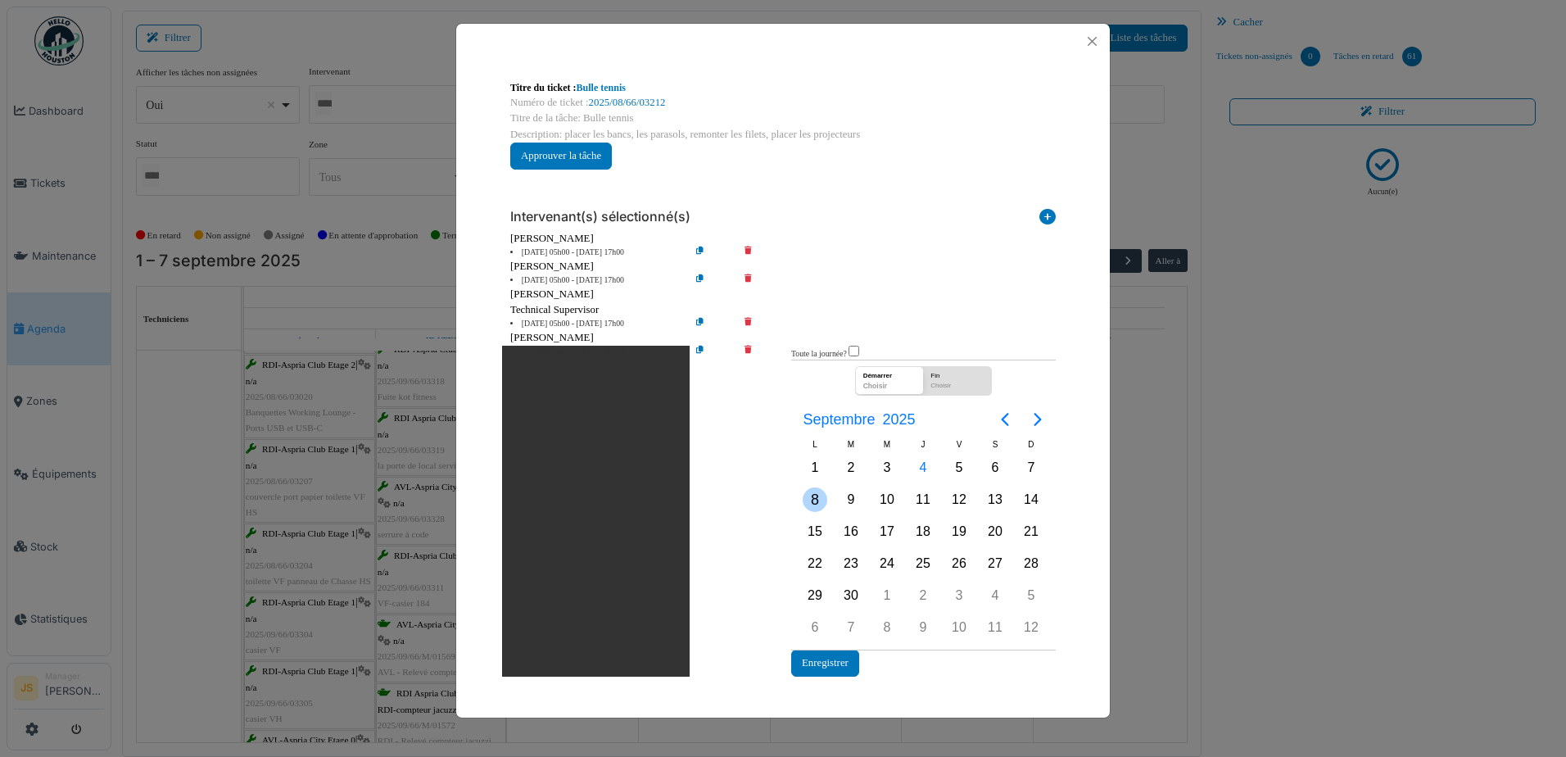
click at [820, 494] on div "8" at bounding box center [815, 499] width 25 height 25
click at [818, 498] on div "8" at bounding box center [815, 499] width 25 height 25
click at [823, 664] on button "Enregistrer" at bounding box center [825, 663] width 68 height 27
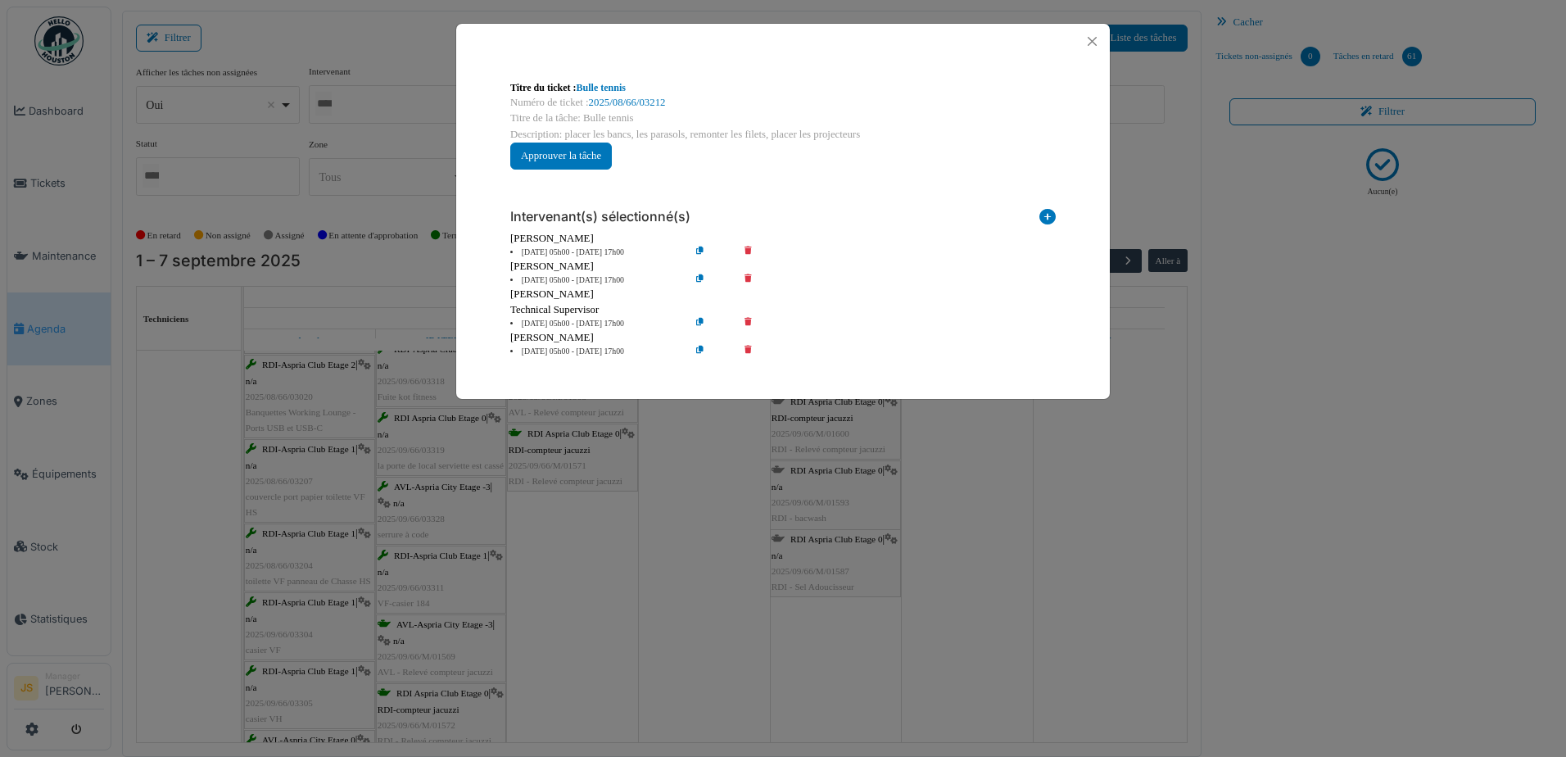
click at [929, 574] on div "**********" at bounding box center [783, 378] width 1566 height 757
